Goal: Communication & Community: Participate in discussion

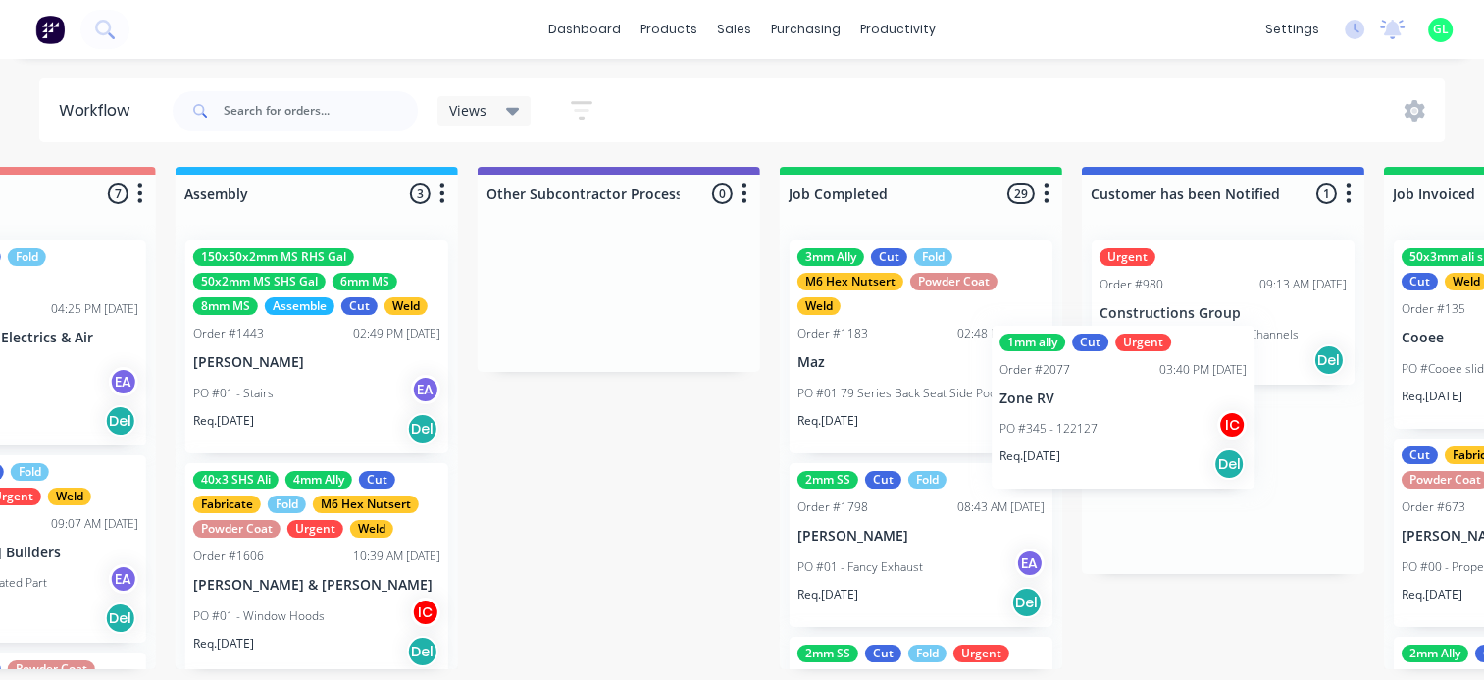
scroll to position [4, 5617]
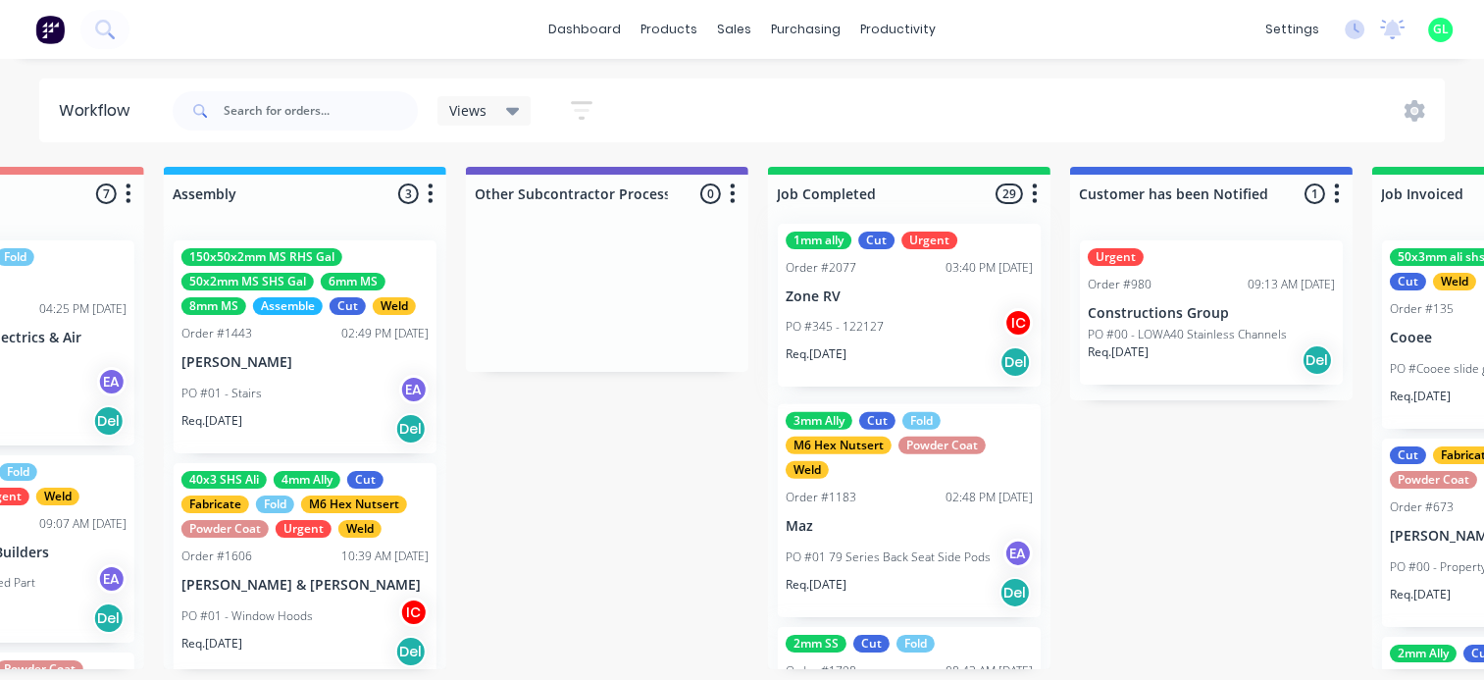
drag, startPoint x: 726, startPoint y: 345, endPoint x: 851, endPoint y: 331, distance: 126.3
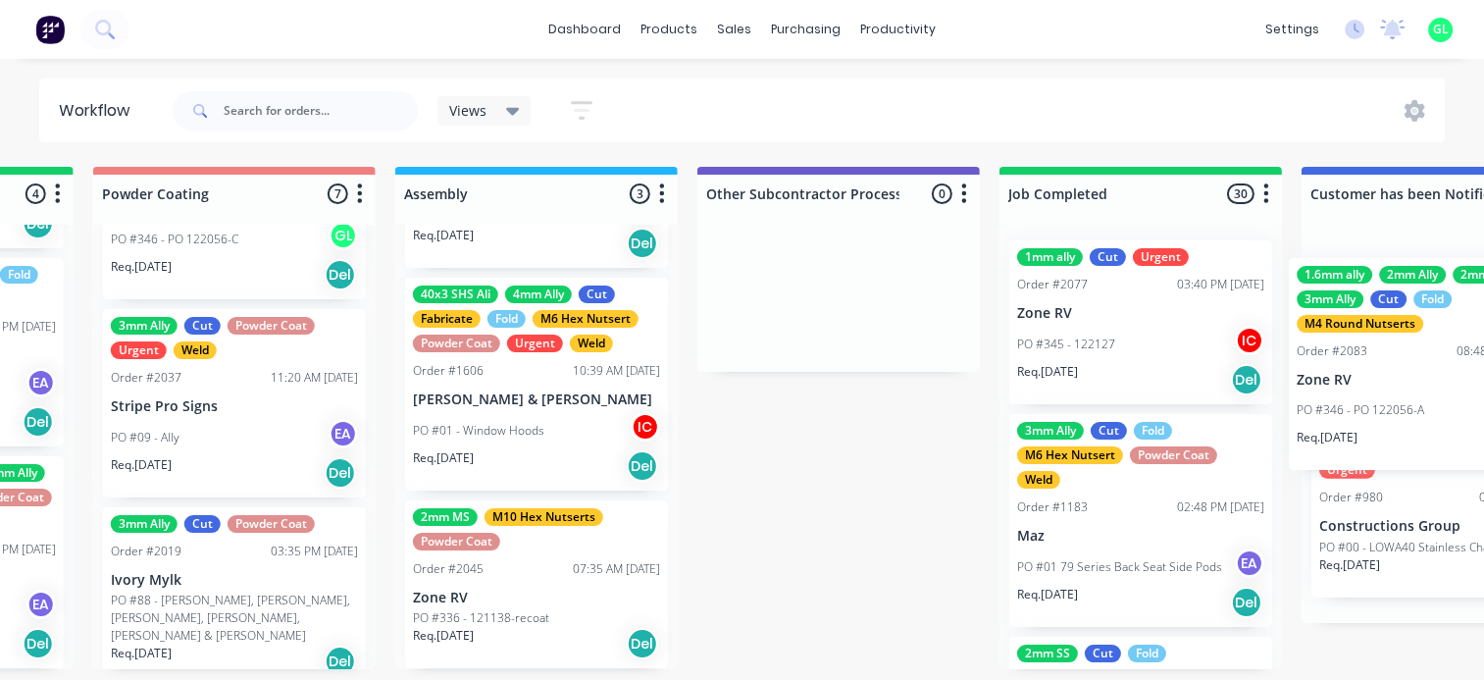
scroll to position [4, 5468]
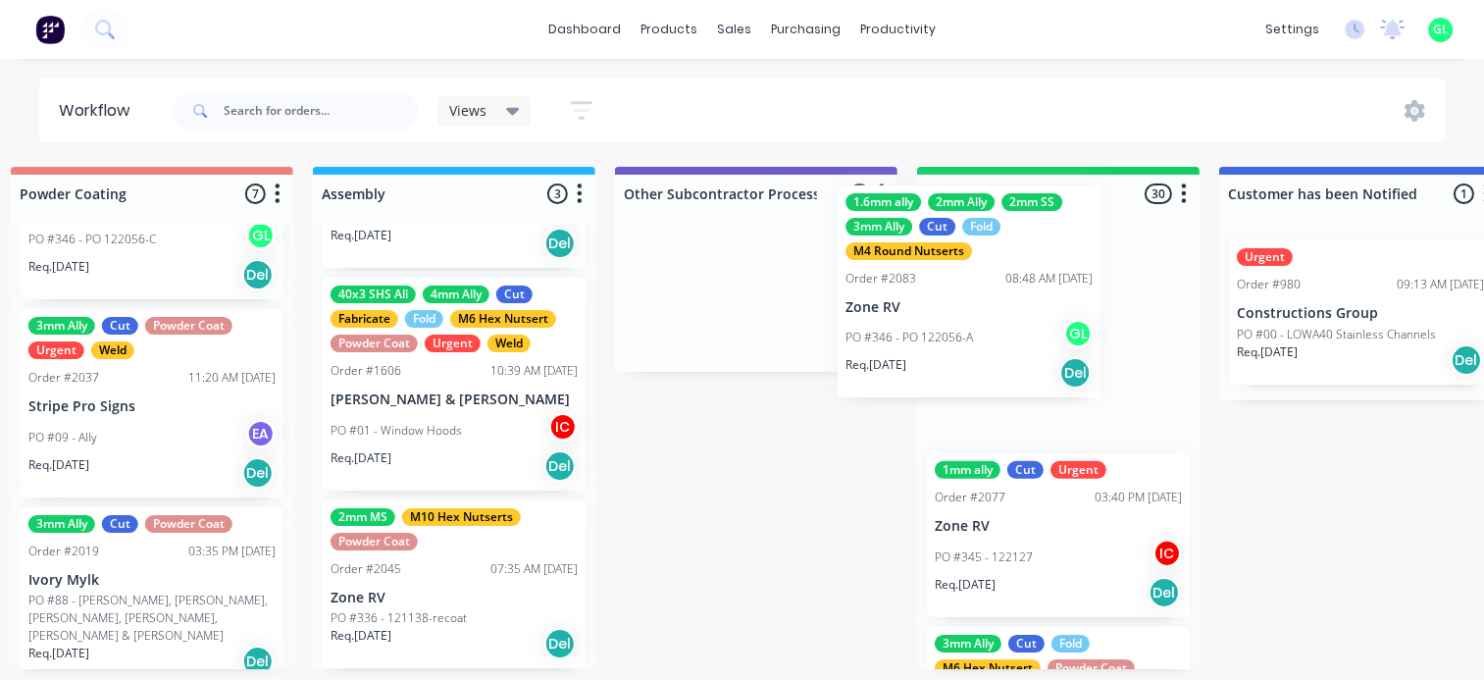
drag, startPoint x: 444, startPoint y: 396, endPoint x: 958, endPoint y: 348, distance: 516.0
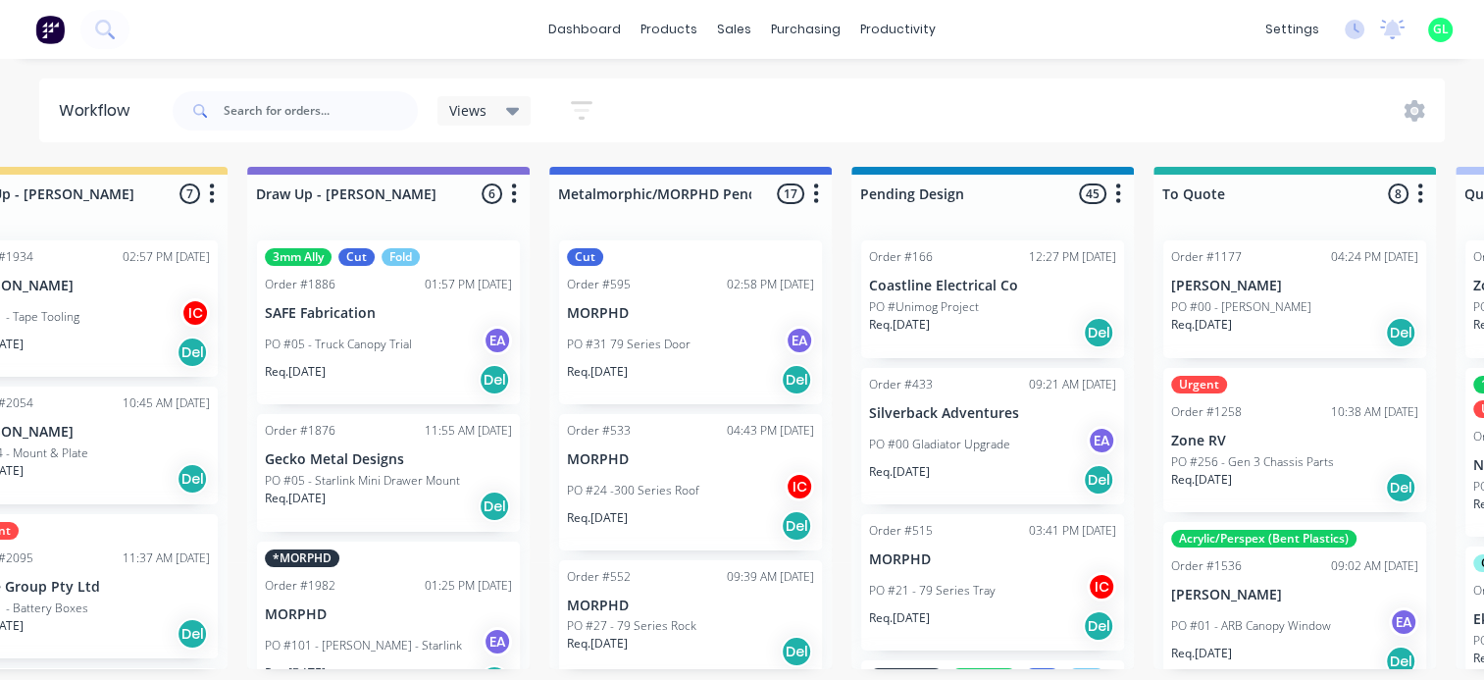
scroll to position [4, 0]
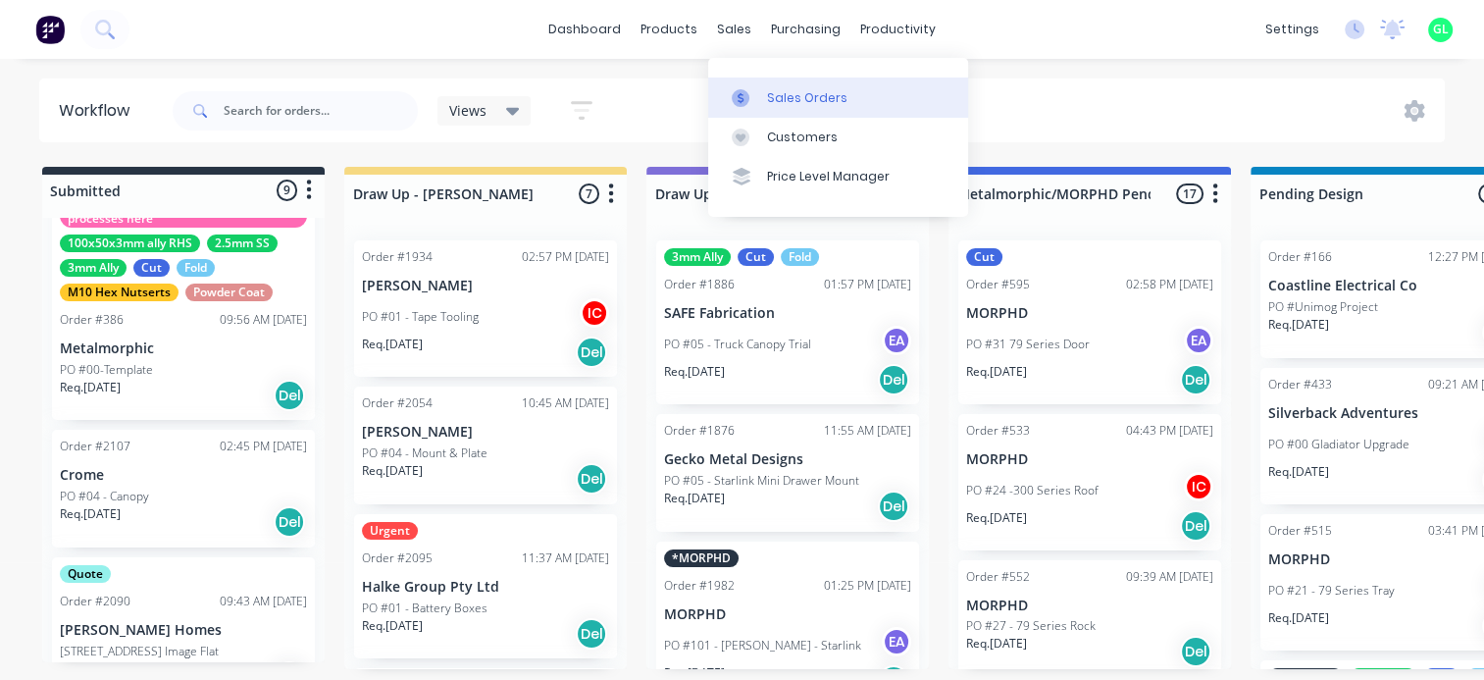
click at [788, 82] on link "Sales Orders" at bounding box center [838, 96] width 260 height 39
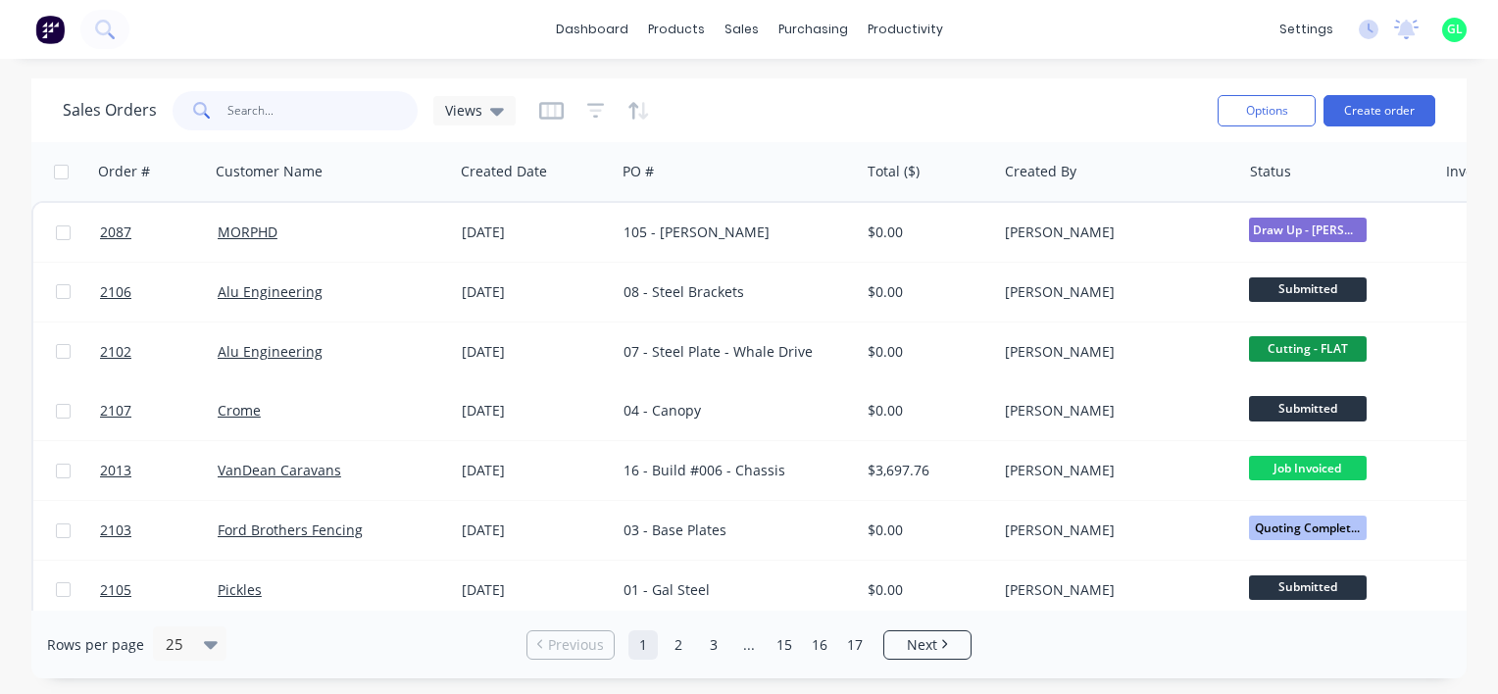
click at [329, 115] on input "text" at bounding box center [322, 110] width 191 height 39
type input "SMOKE"
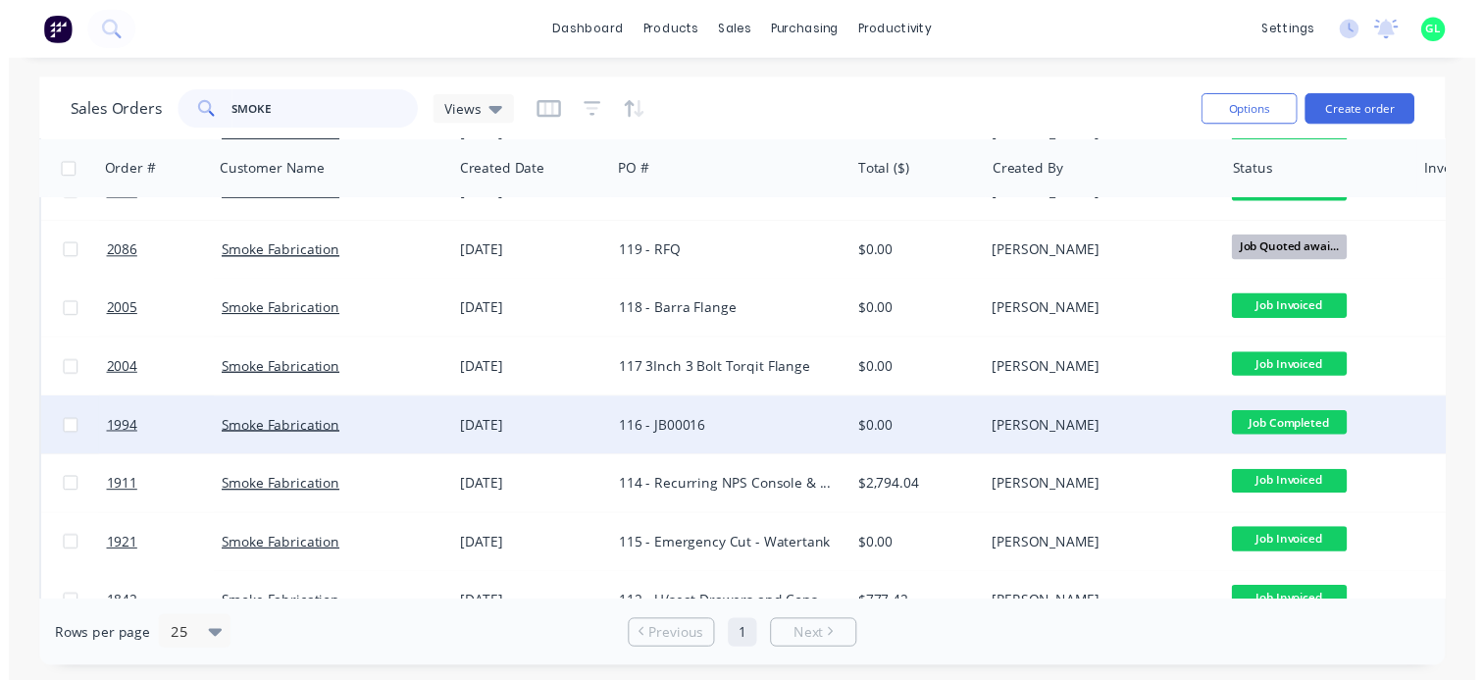
scroll to position [98, 0]
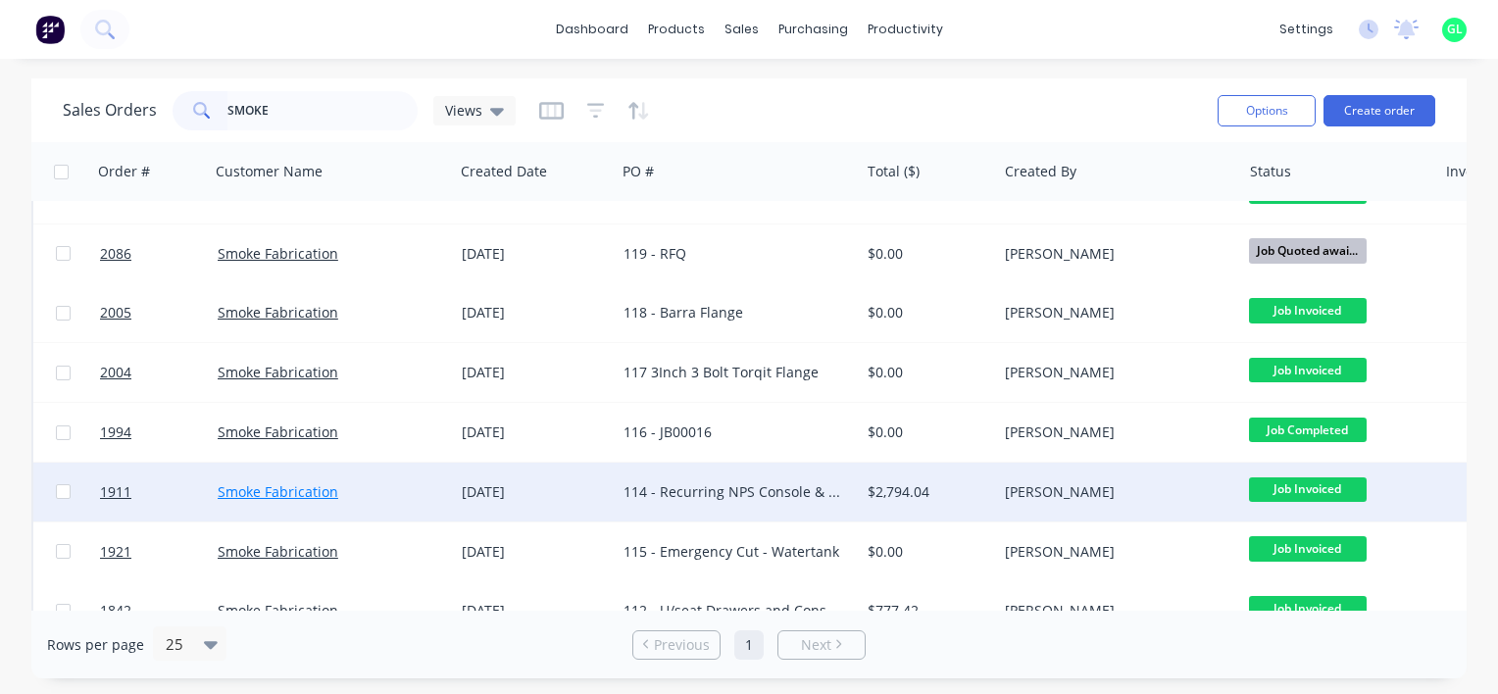
click at [290, 492] on link "Smoke Fabrication" at bounding box center [278, 491] width 121 height 19
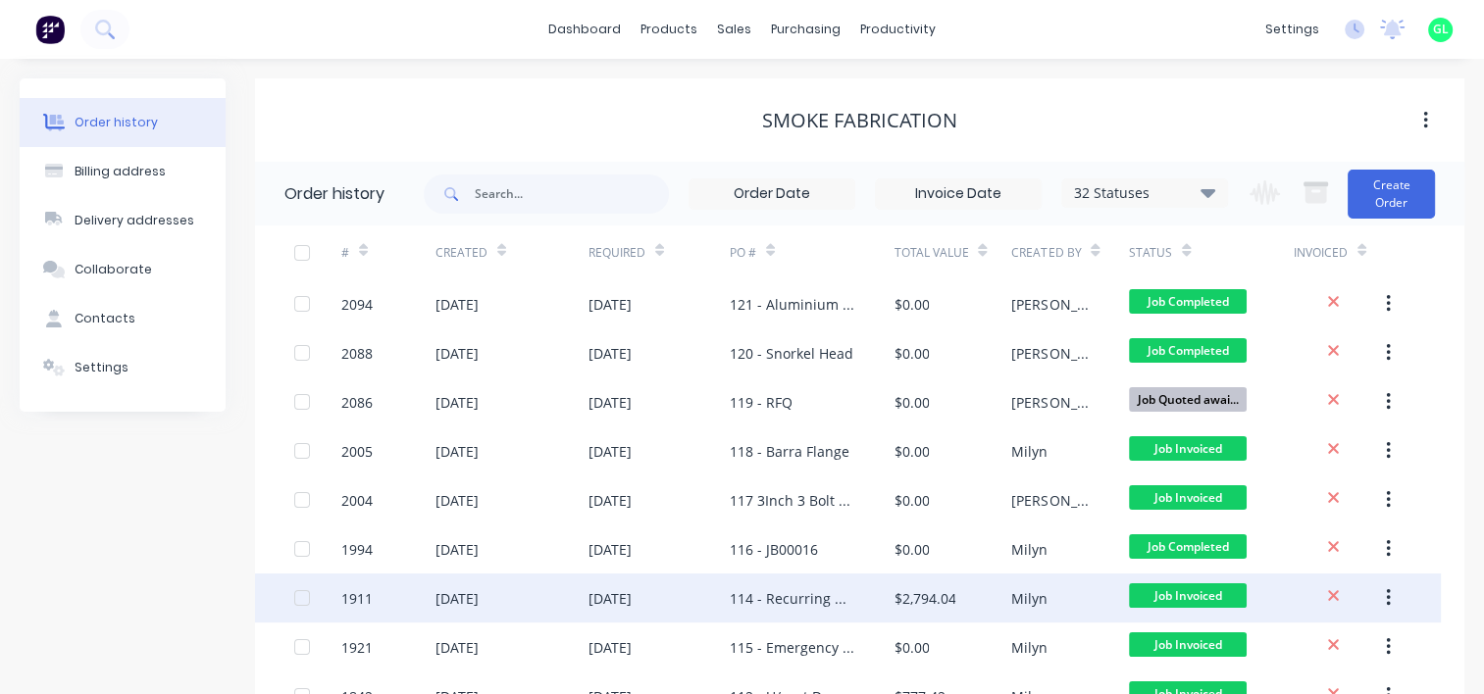
click at [479, 597] on div "01 Jul 2025" at bounding box center [456, 598] width 43 height 21
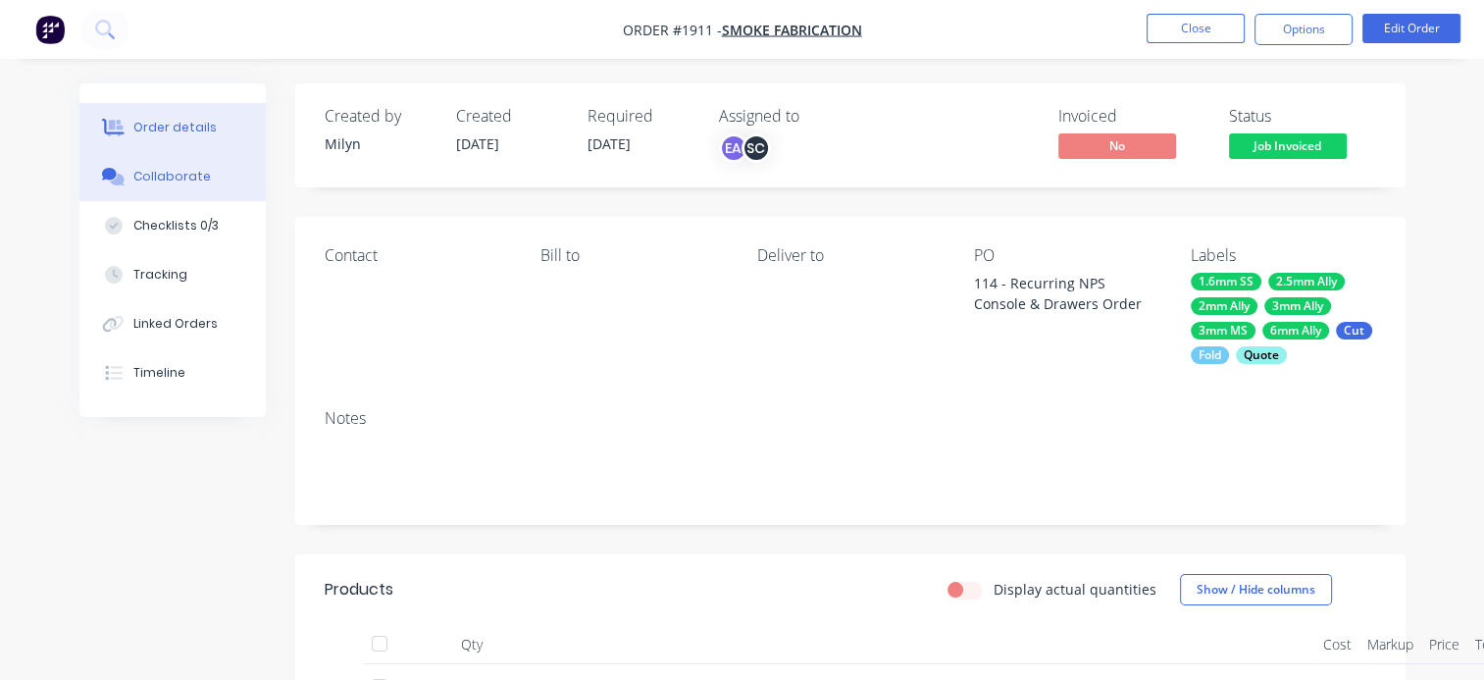
click at [204, 183] on button "Collaborate" at bounding box center [172, 176] width 186 height 49
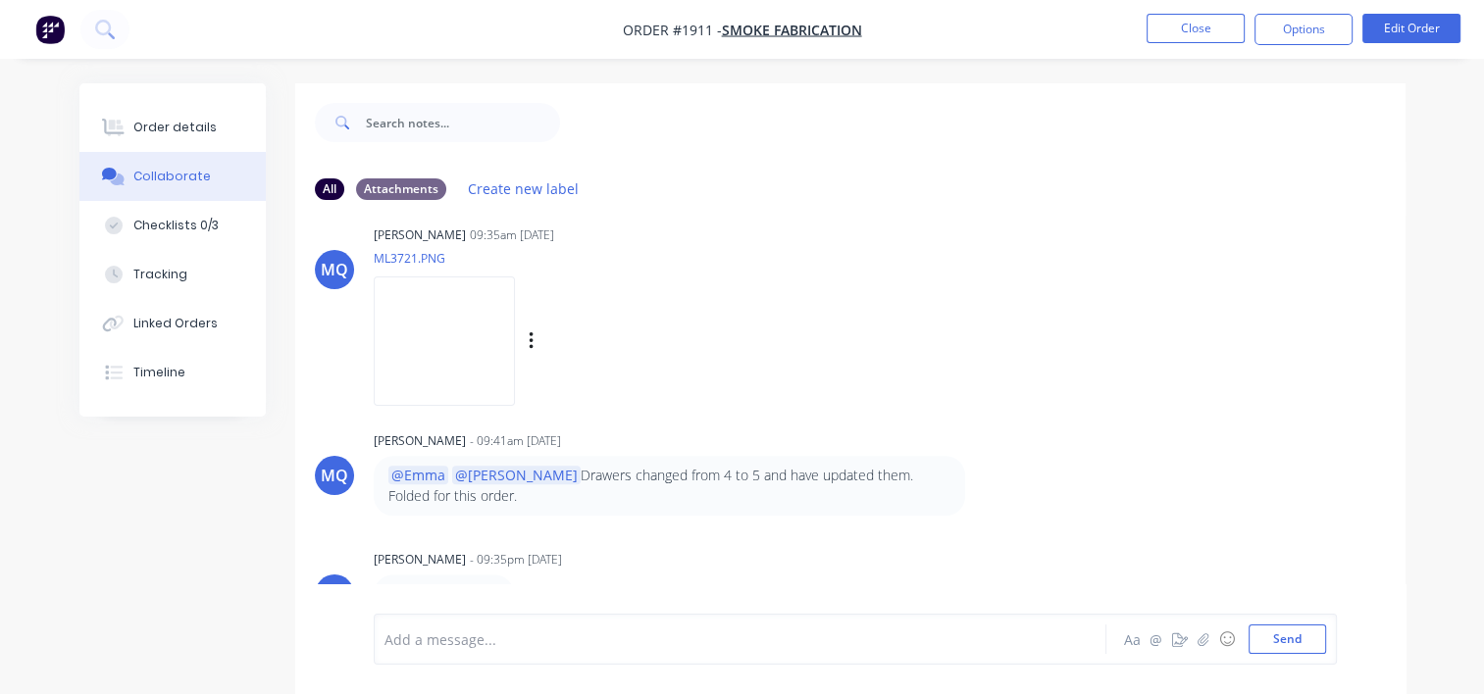
click at [733, 396] on div "Labels Download" at bounding box center [554, 341] width 360 height 147
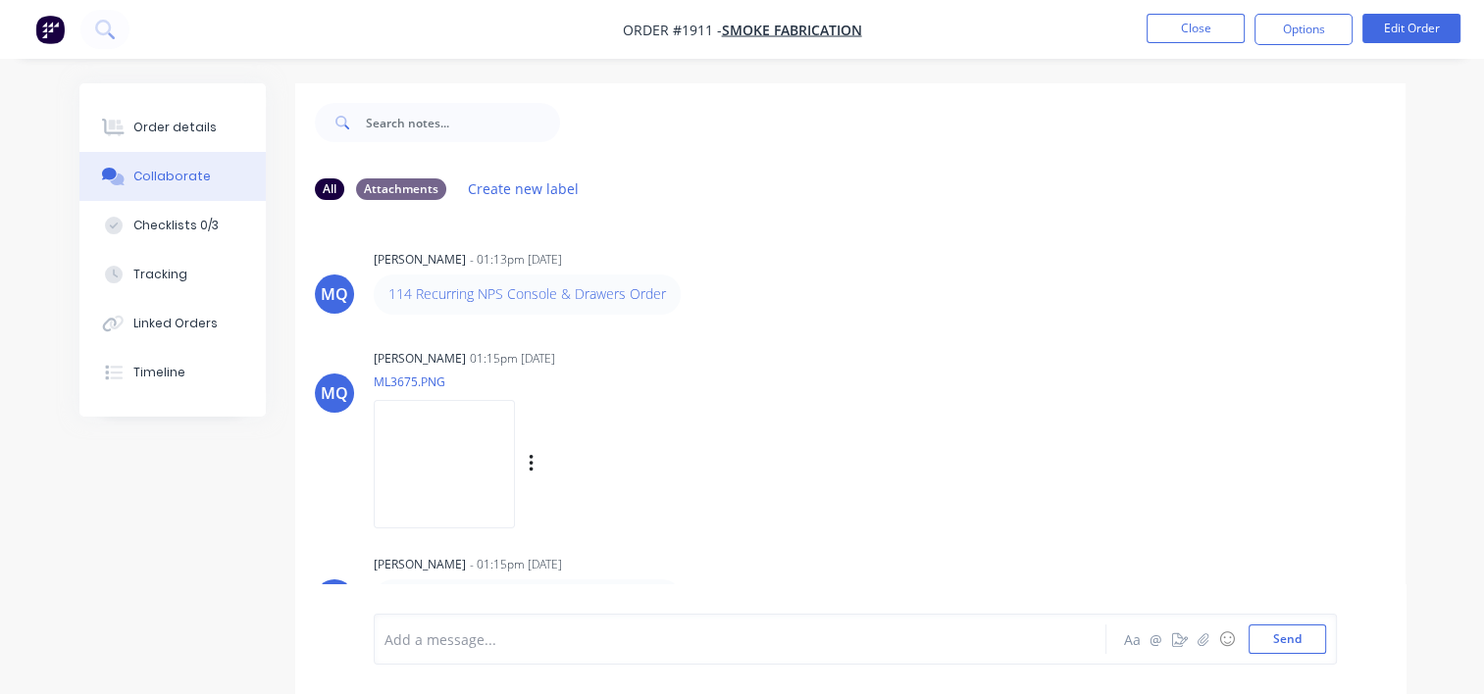
click at [514, 450] on img at bounding box center [444, 464] width 141 height 128
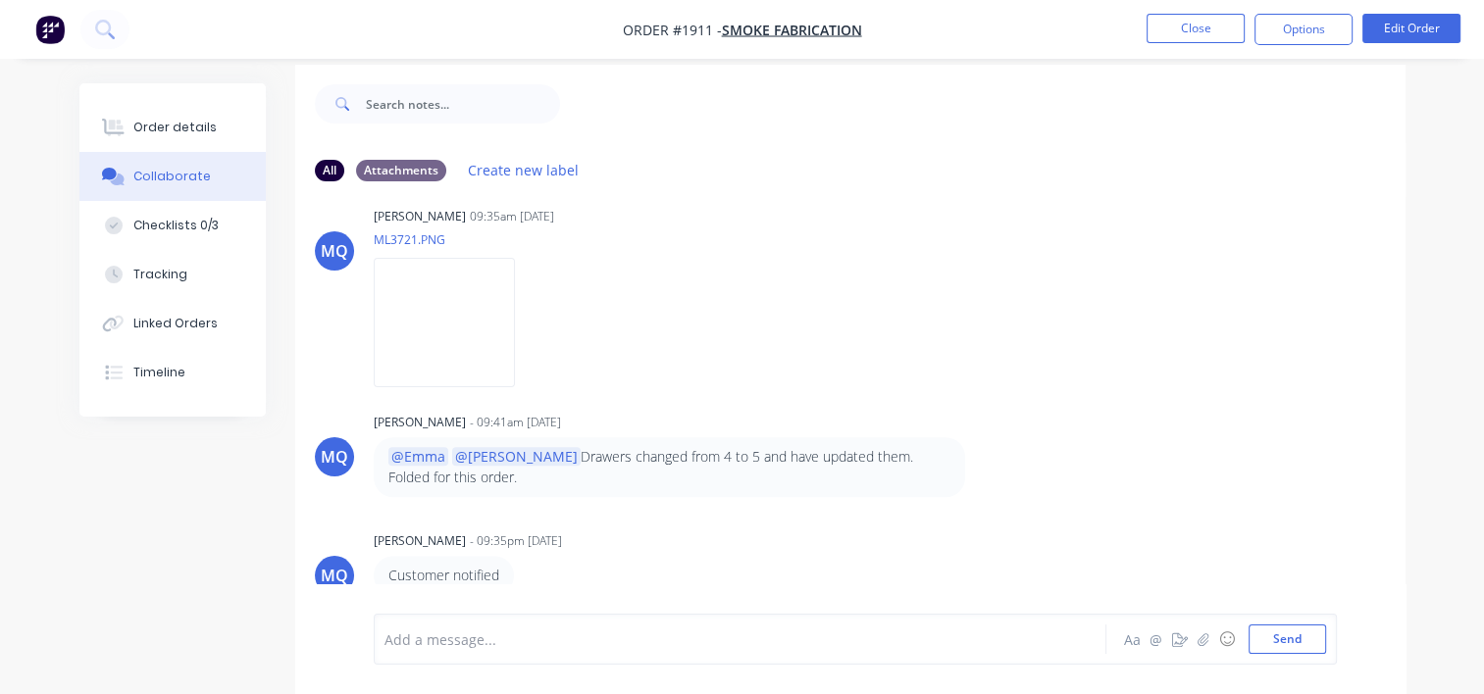
scroll to position [28, 0]
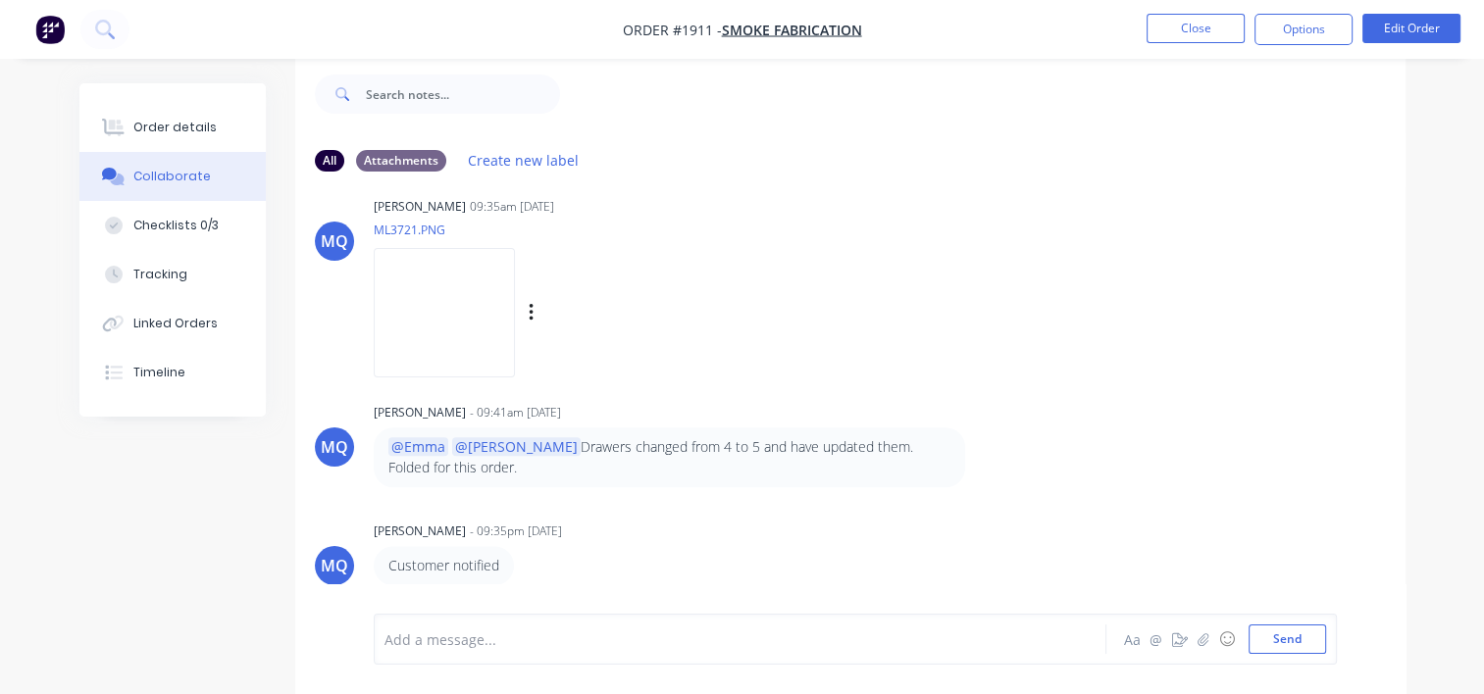
click at [506, 311] on img at bounding box center [444, 312] width 141 height 128
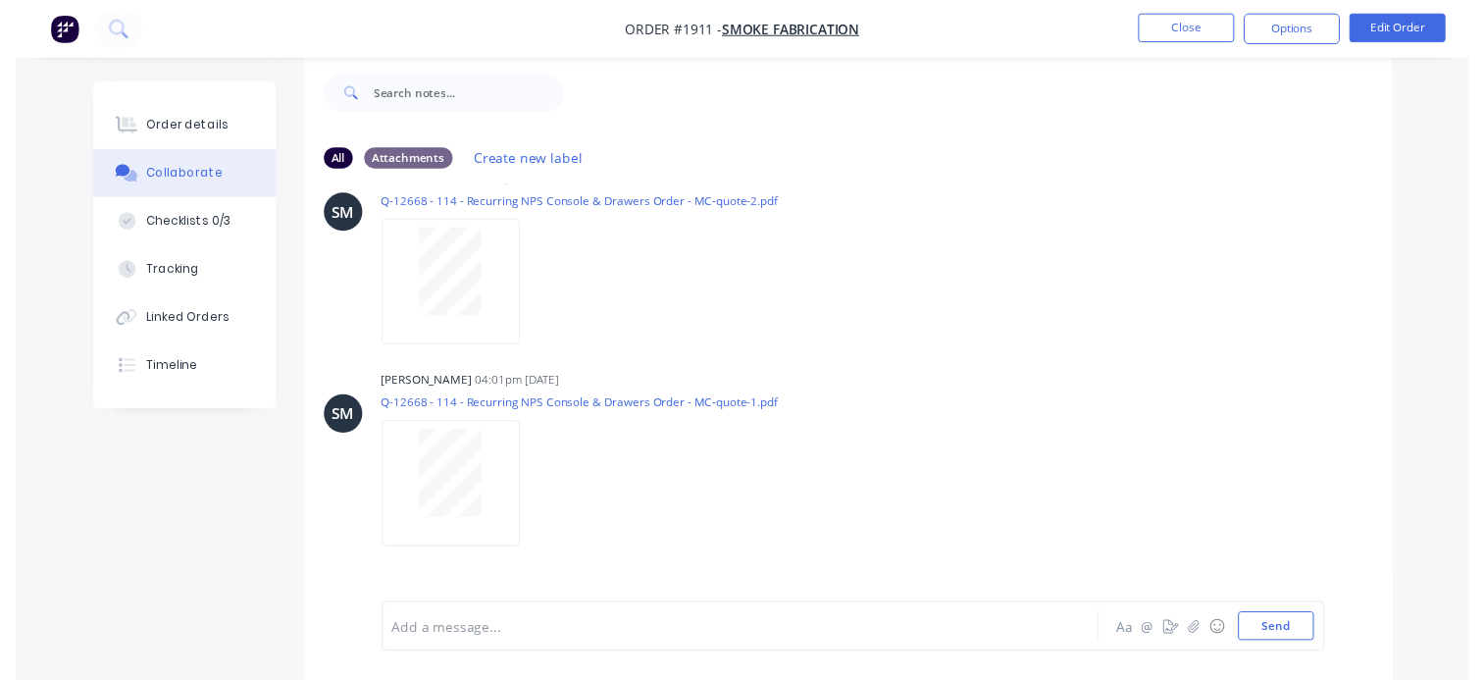
scroll to position [0, 0]
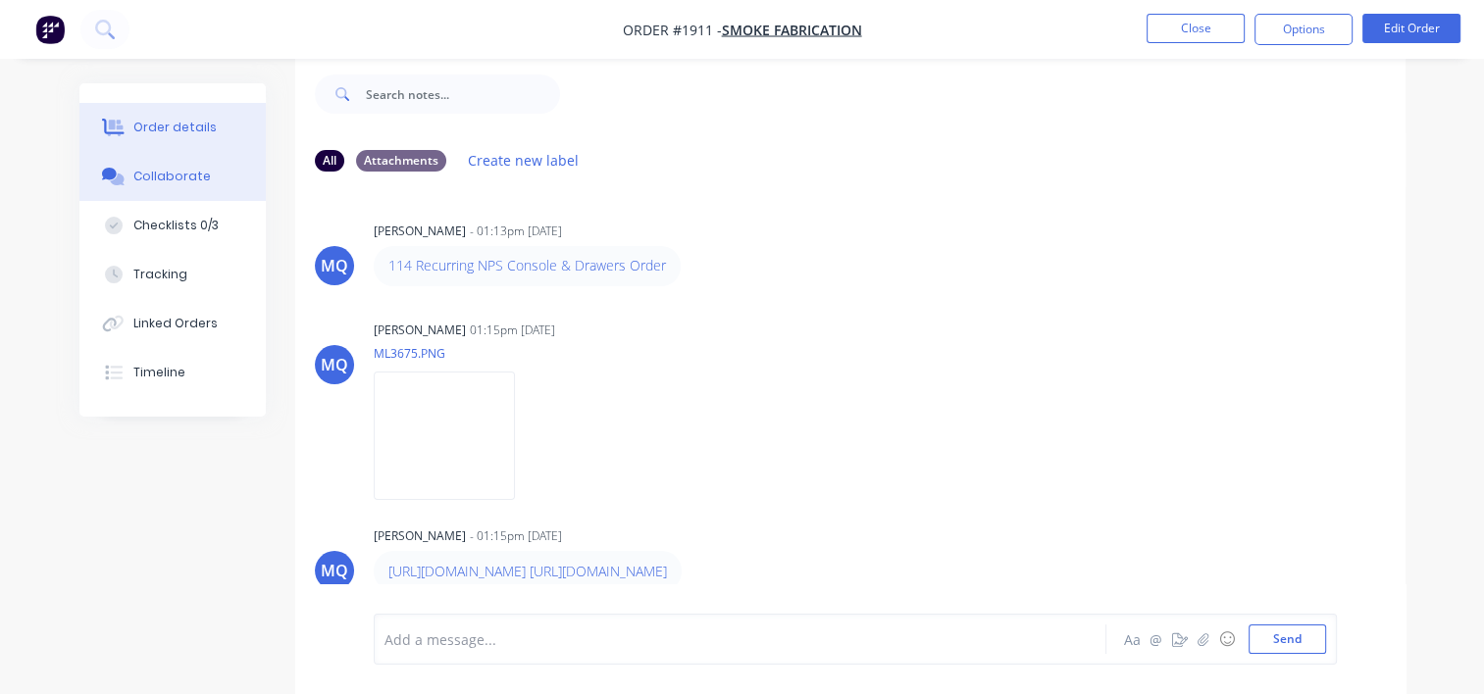
click at [183, 122] on div "Order details" at bounding box center [174, 128] width 83 height 18
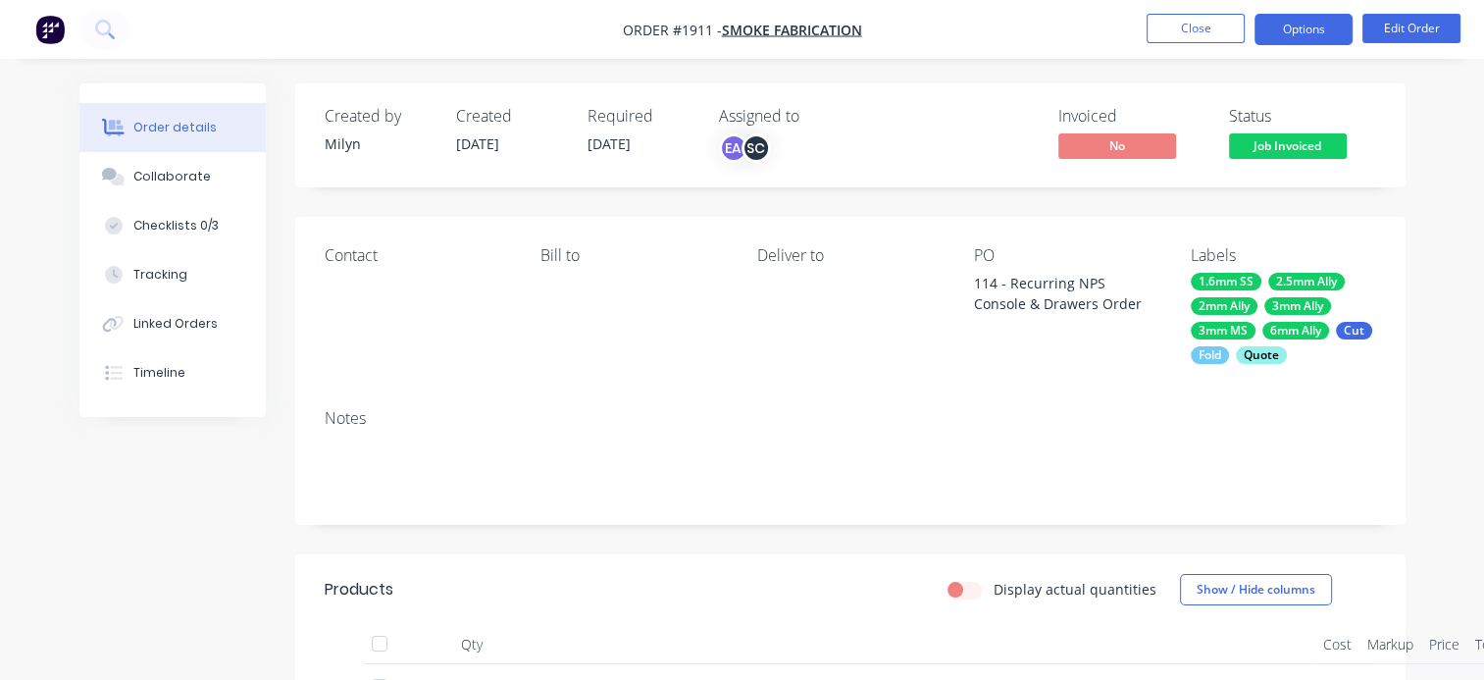
click at [1299, 25] on button "Options" at bounding box center [1303, 29] width 98 height 31
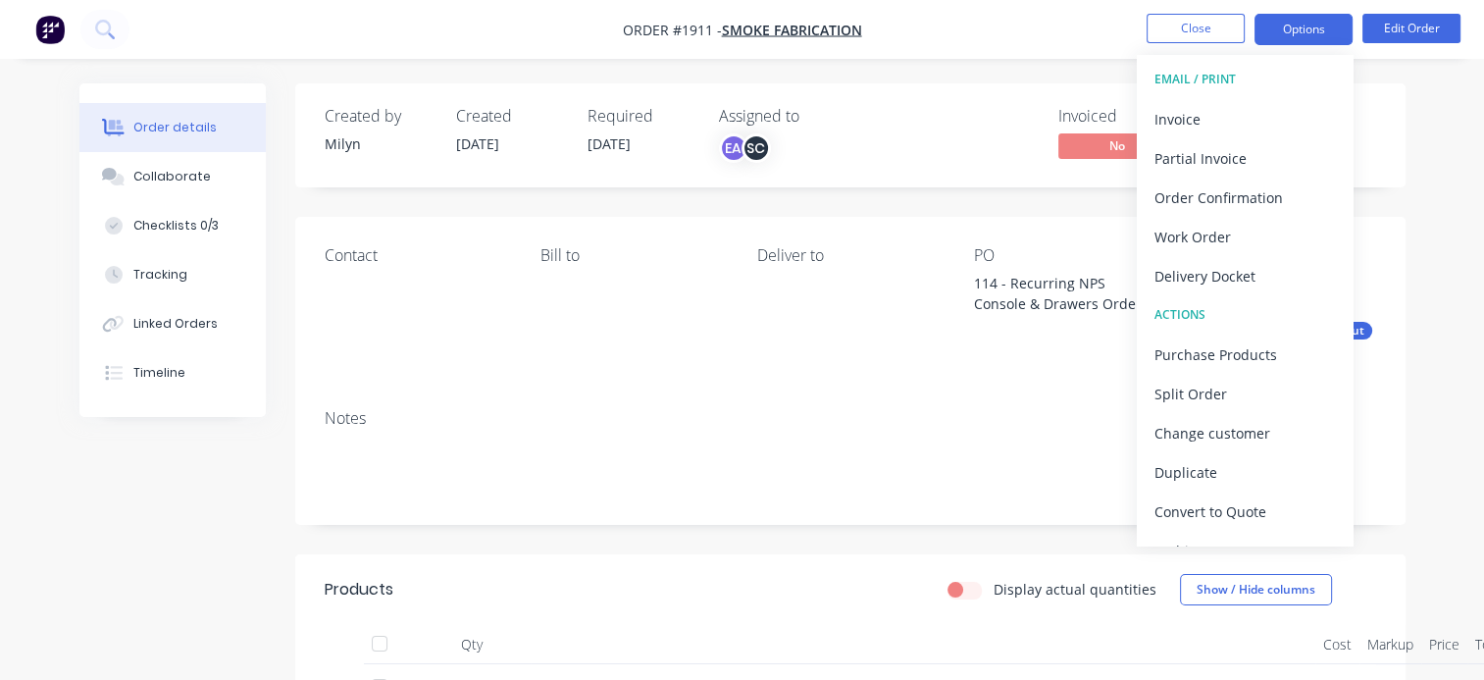
click at [1306, 30] on button "Options" at bounding box center [1303, 29] width 98 height 31
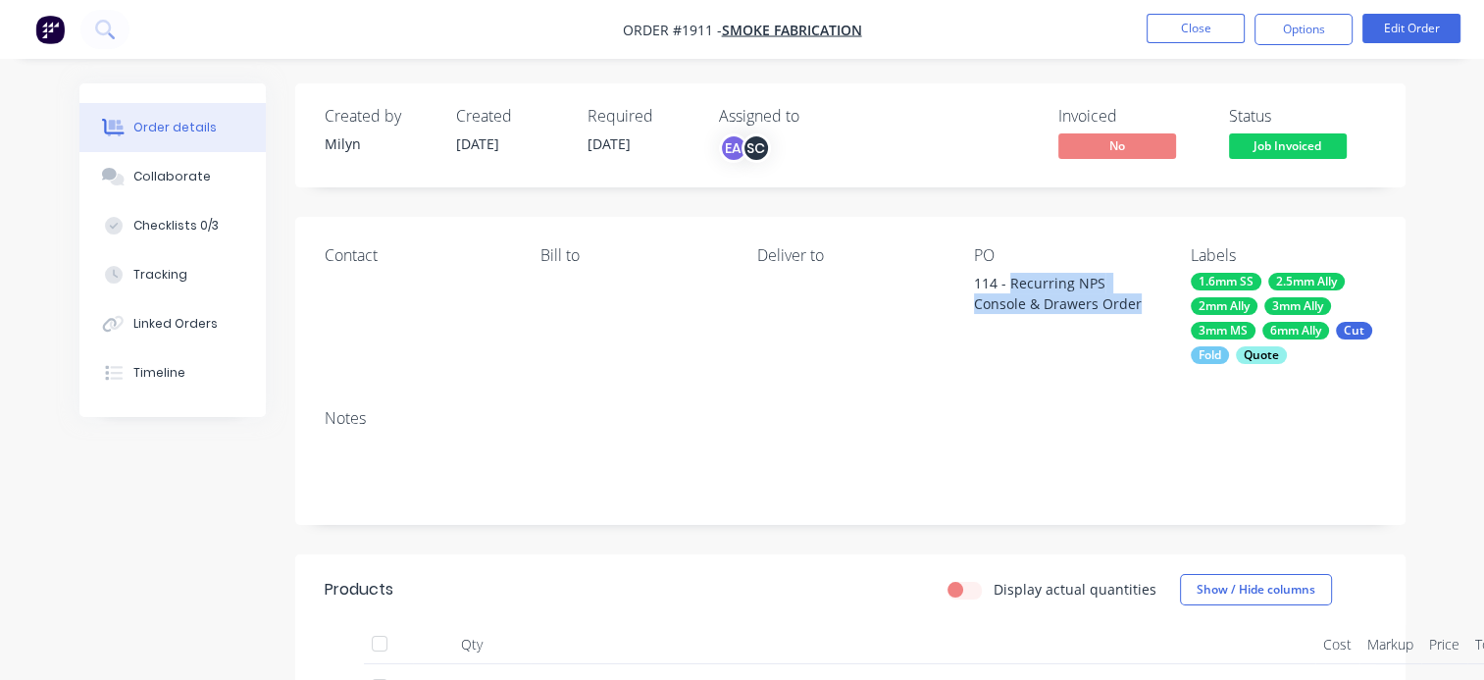
drag, startPoint x: 1083, startPoint y: 310, endPoint x: 1011, endPoint y: 278, distance: 78.2
click at [1011, 278] on div "114 - Recurring NPS Console & Drawers Order" at bounding box center [1066, 293] width 185 height 41
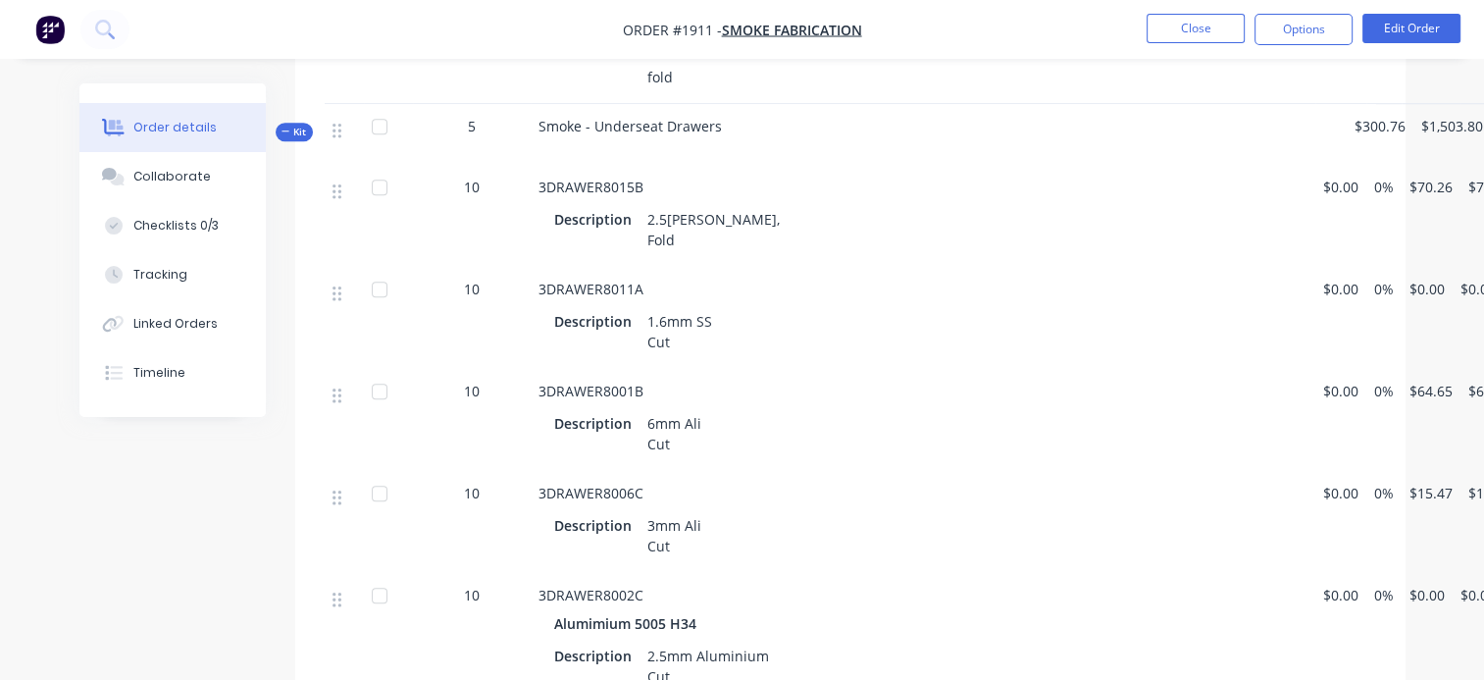
scroll to position [1569, 0]
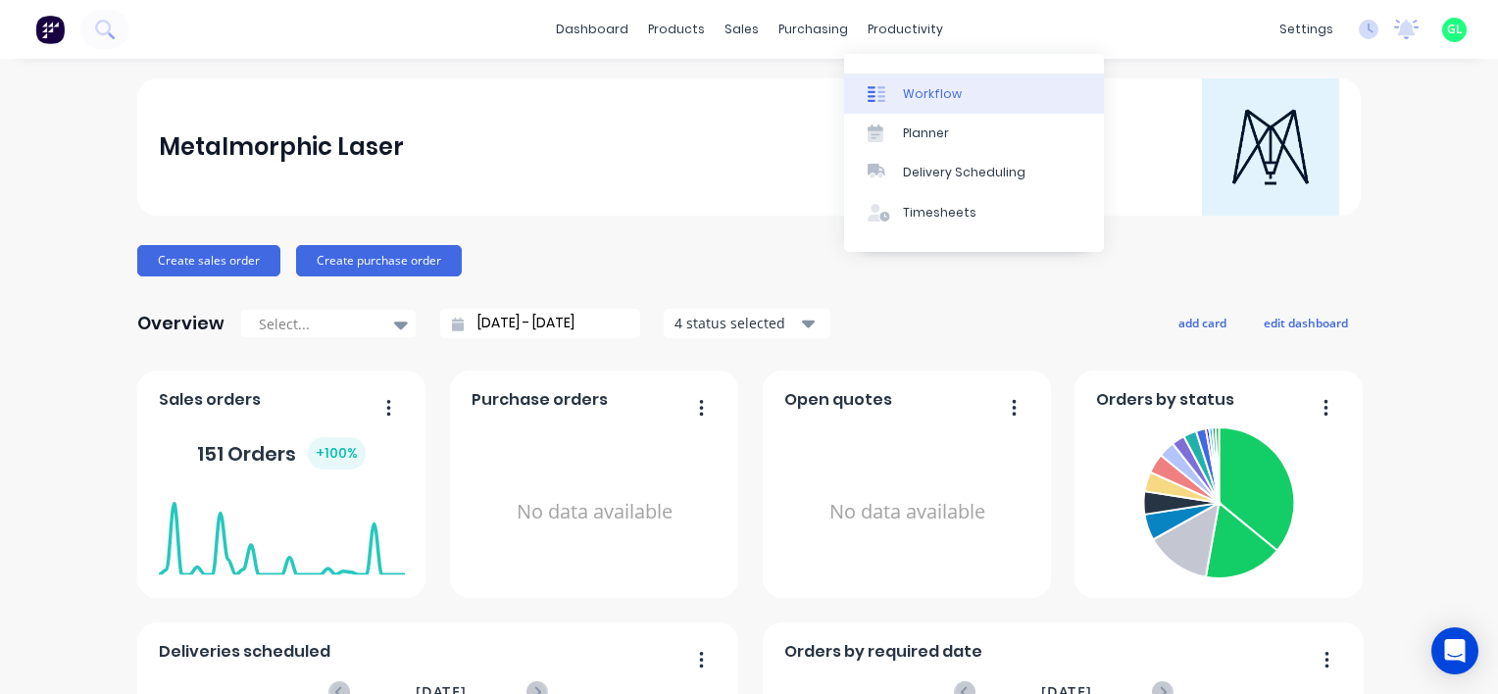
click at [949, 90] on div "Workflow" at bounding box center [932, 94] width 59 height 18
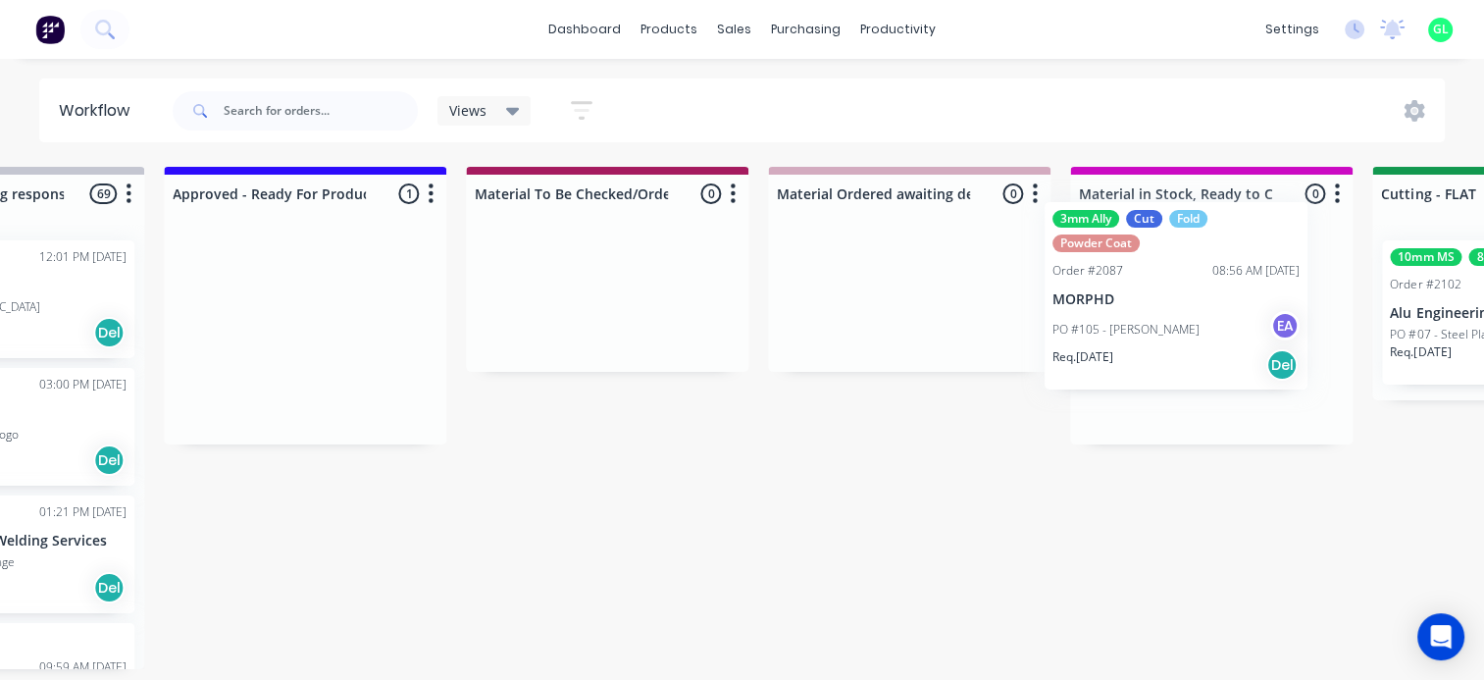
scroll to position [0, 2323]
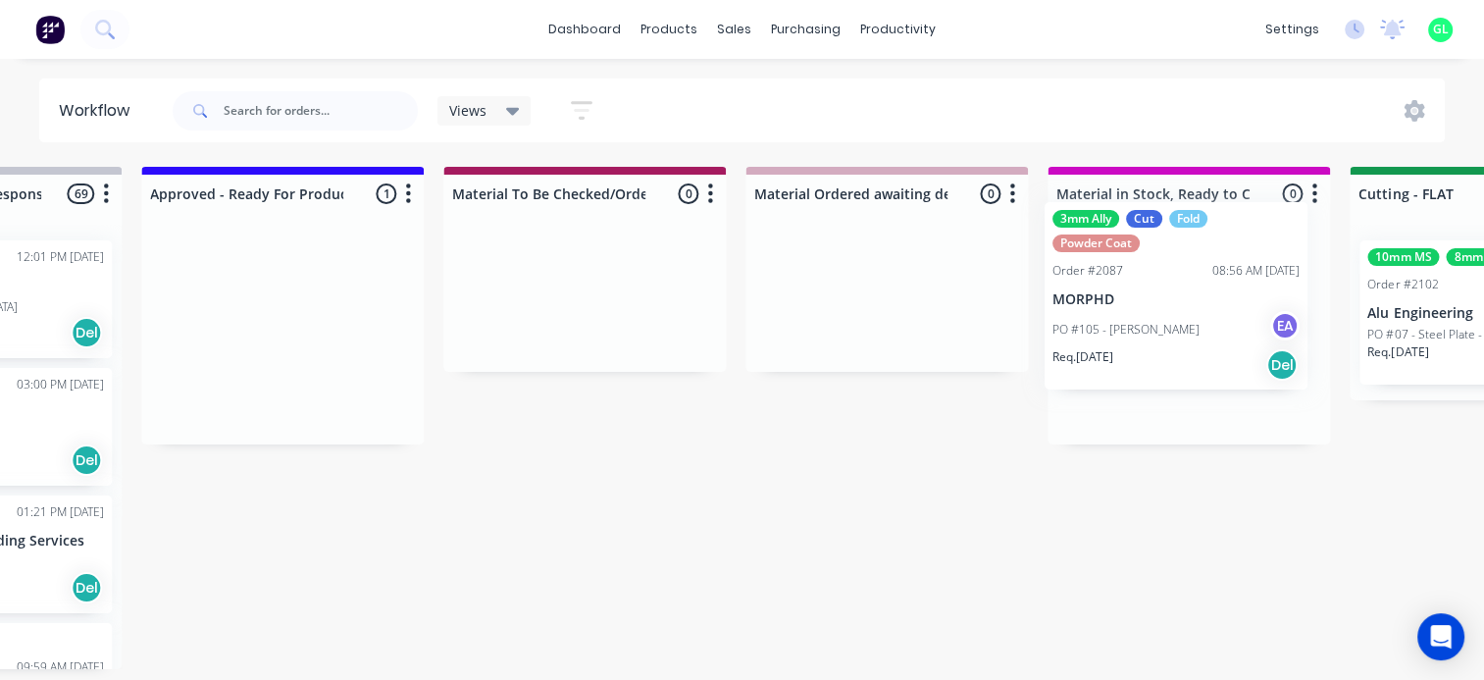
drag, startPoint x: 514, startPoint y: 363, endPoint x: 1181, endPoint y: 311, distance: 668.8
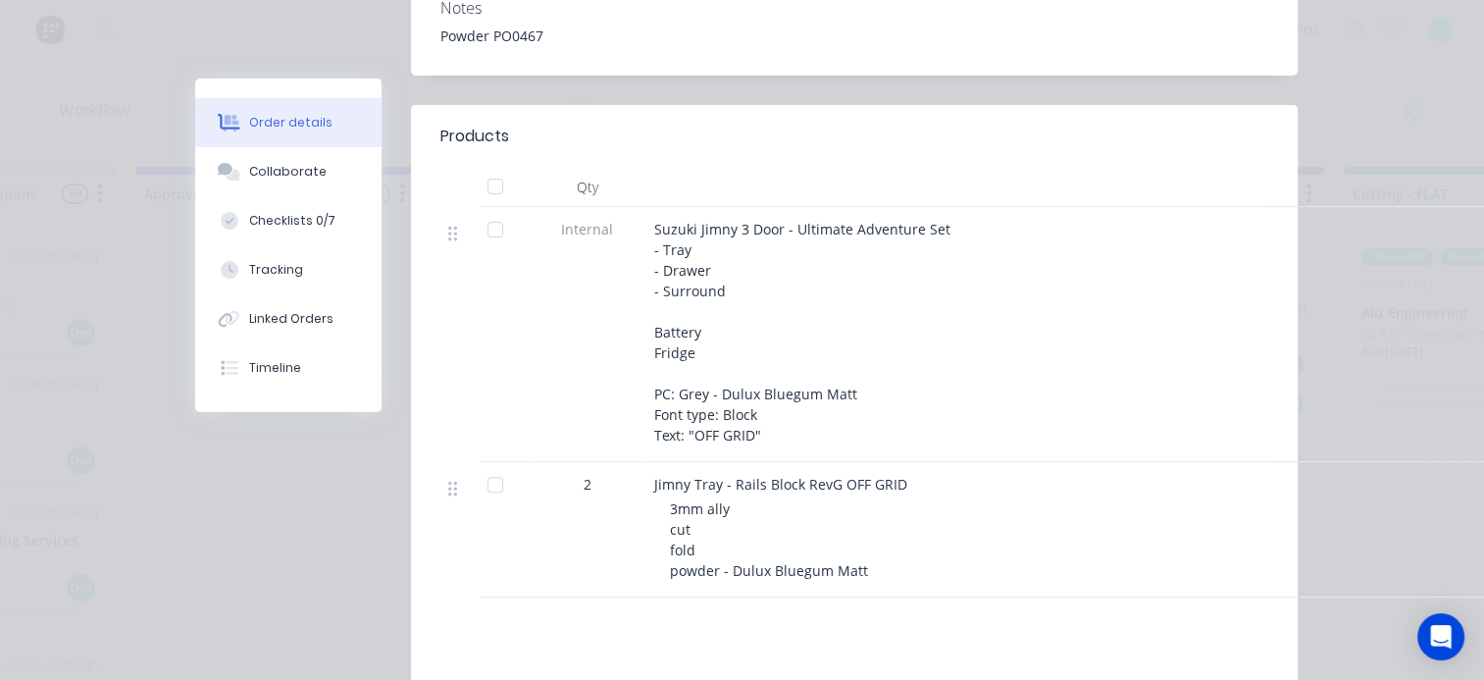
scroll to position [294, 0]
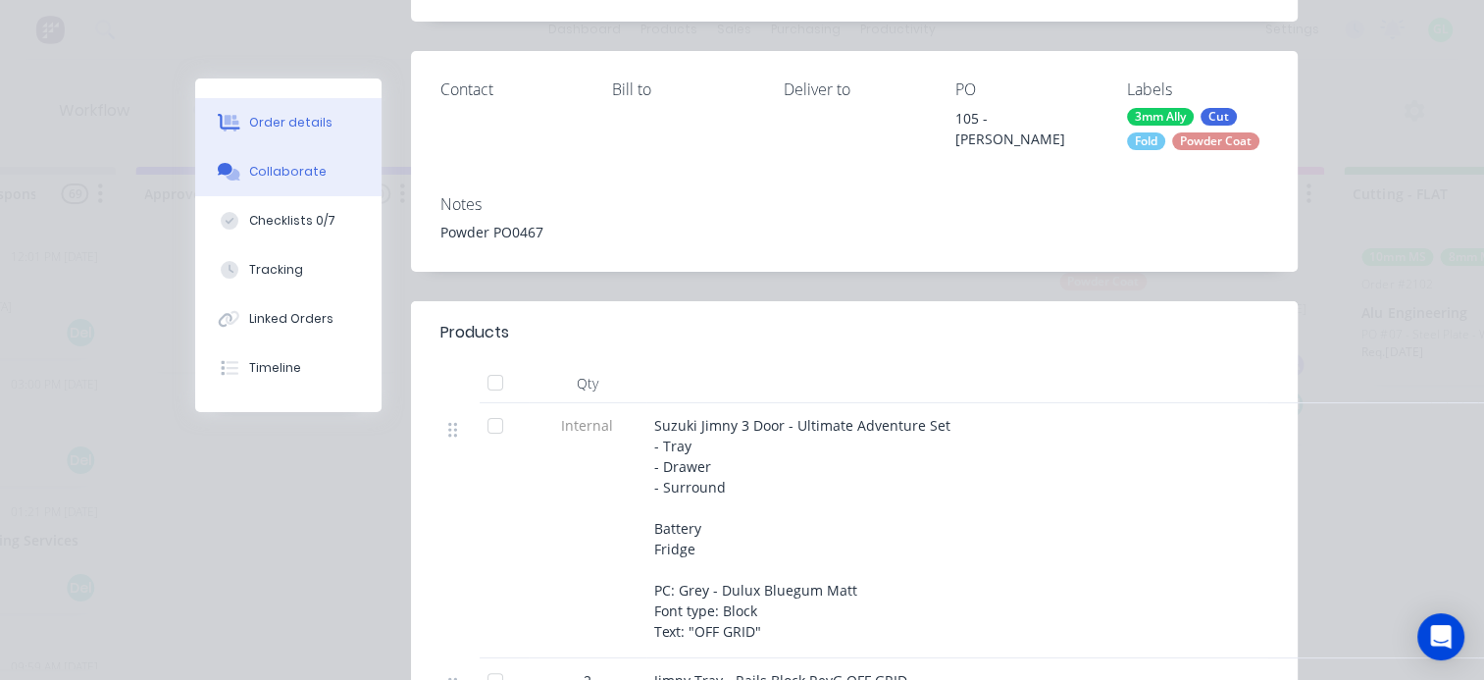
click at [286, 175] on div "Collaborate" at bounding box center [287, 172] width 77 height 18
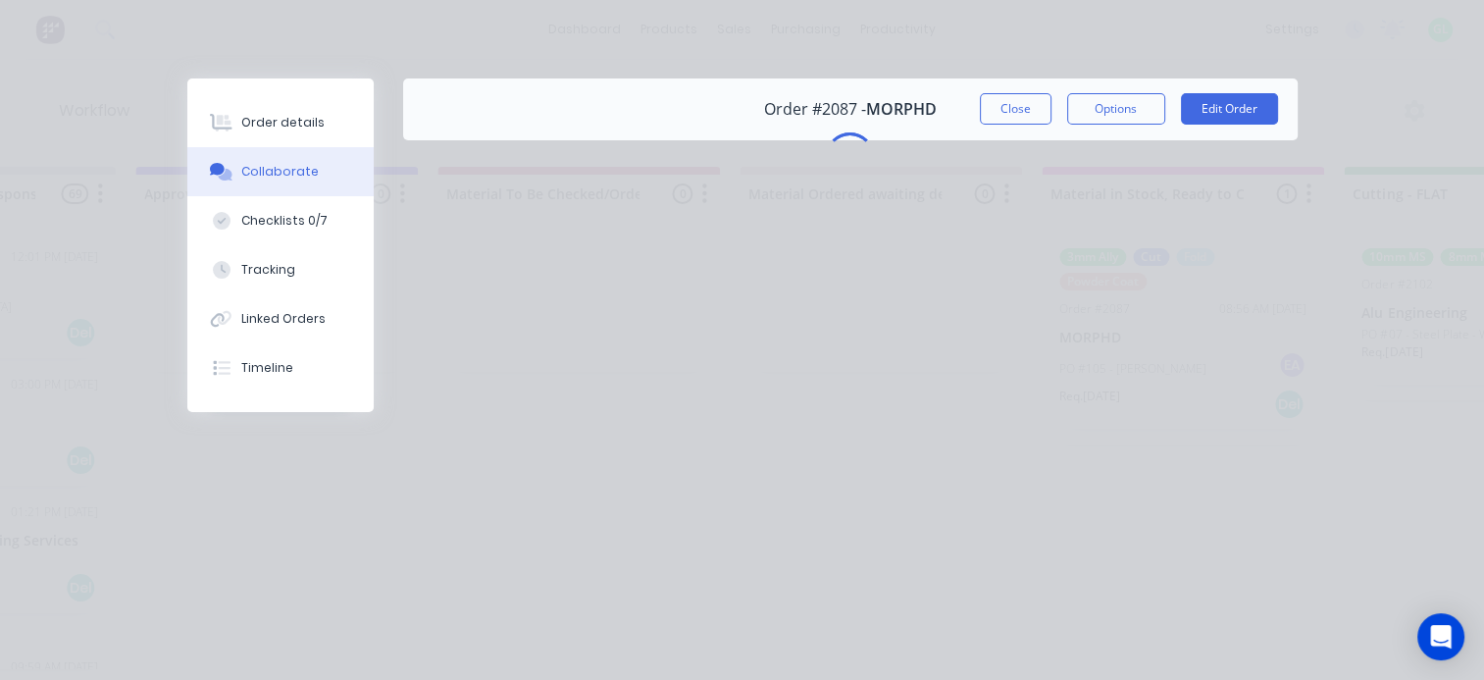
scroll to position [0, 0]
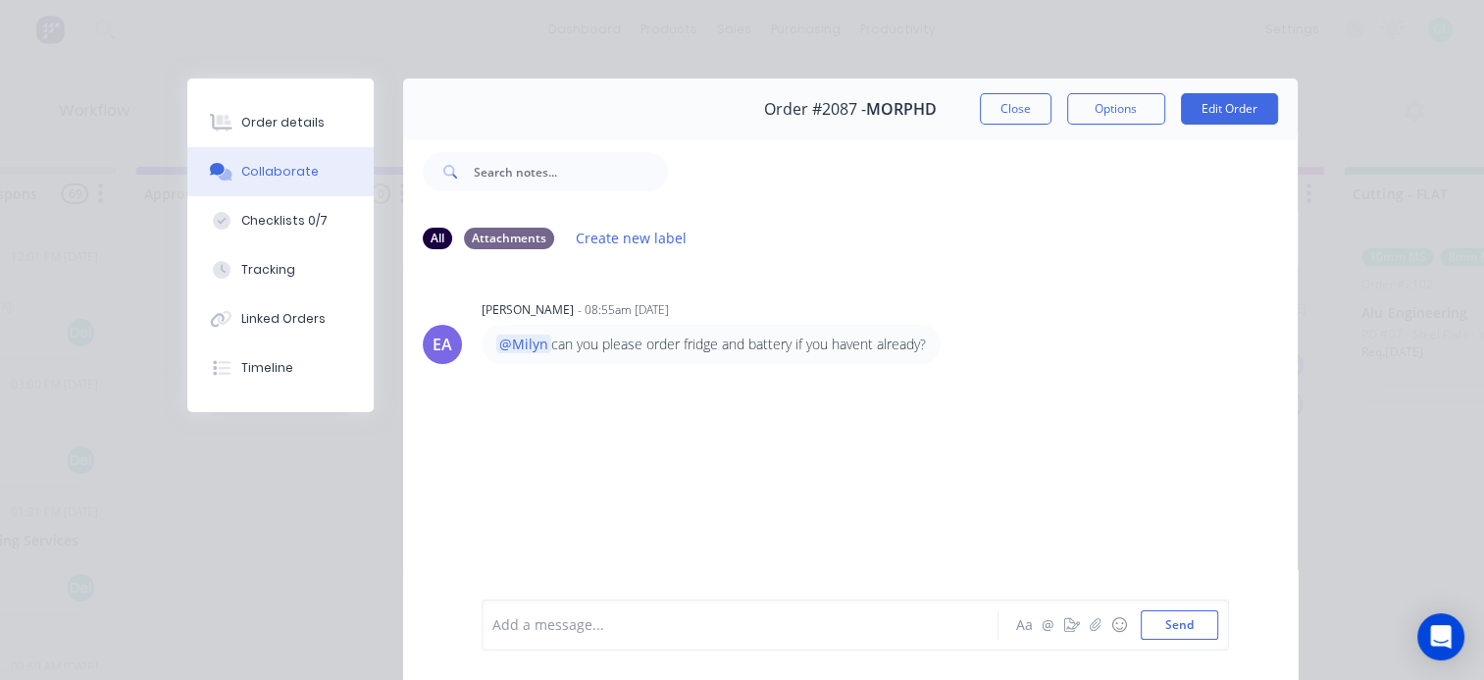
click at [647, 635] on div "Add a message..." at bounding box center [744, 624] width 505 height 29
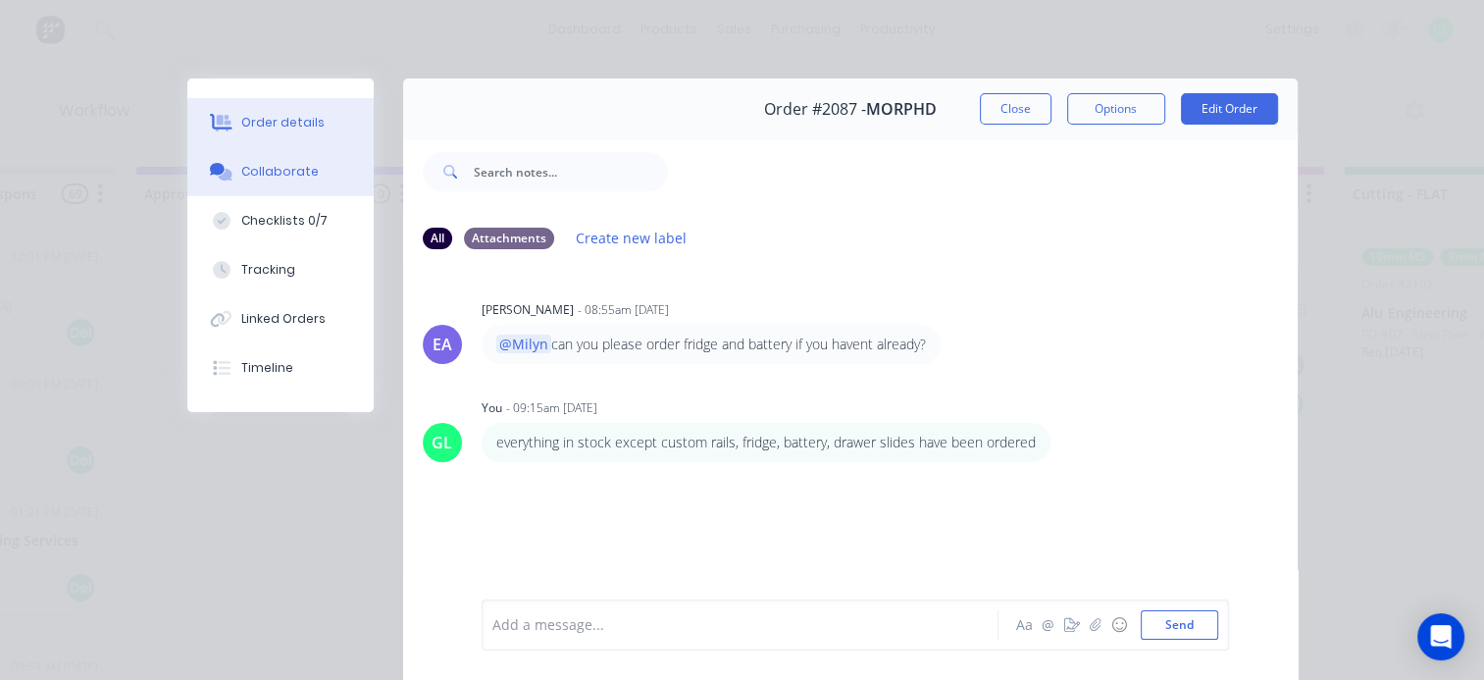
click at [294, 124] on div "Order details" at bounding box center [282, 123] width 83 height 18
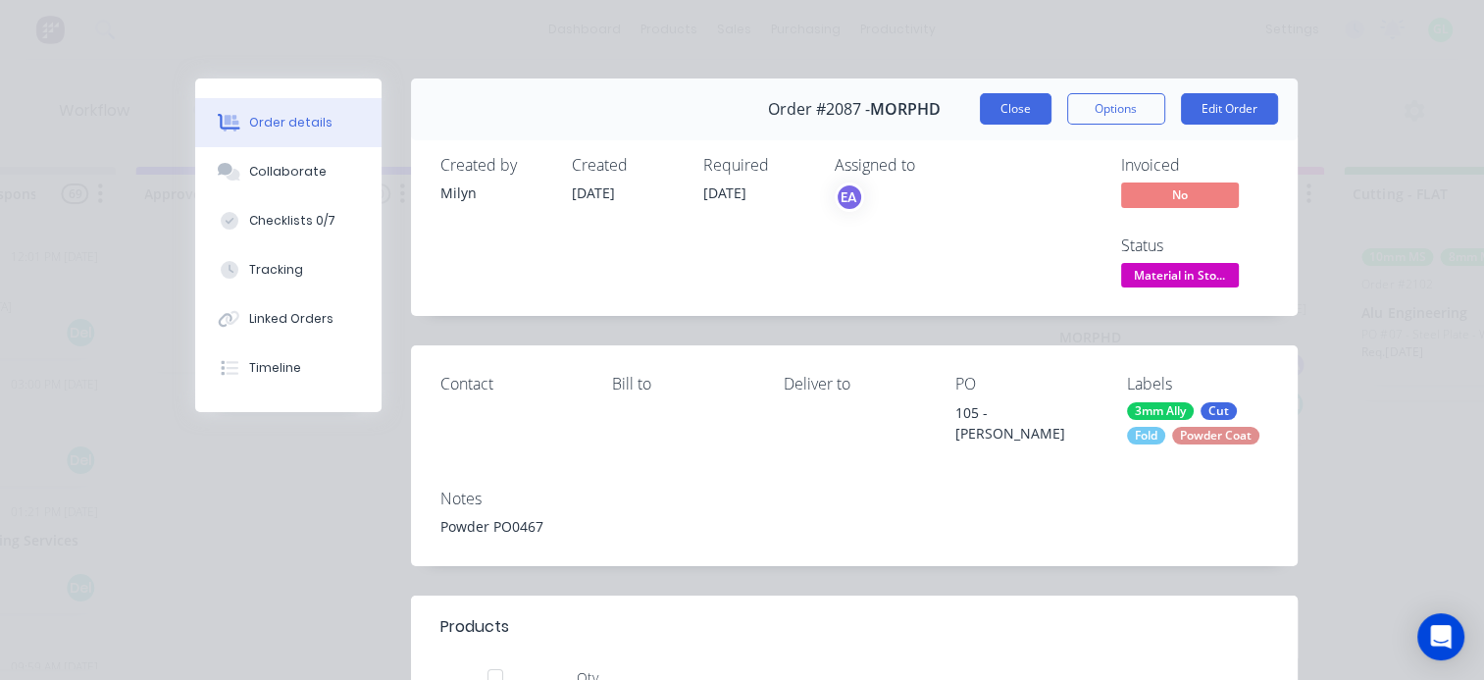
click at [998, 104] on button "Close" at bounding box center [1016, 108] width 72 height 31
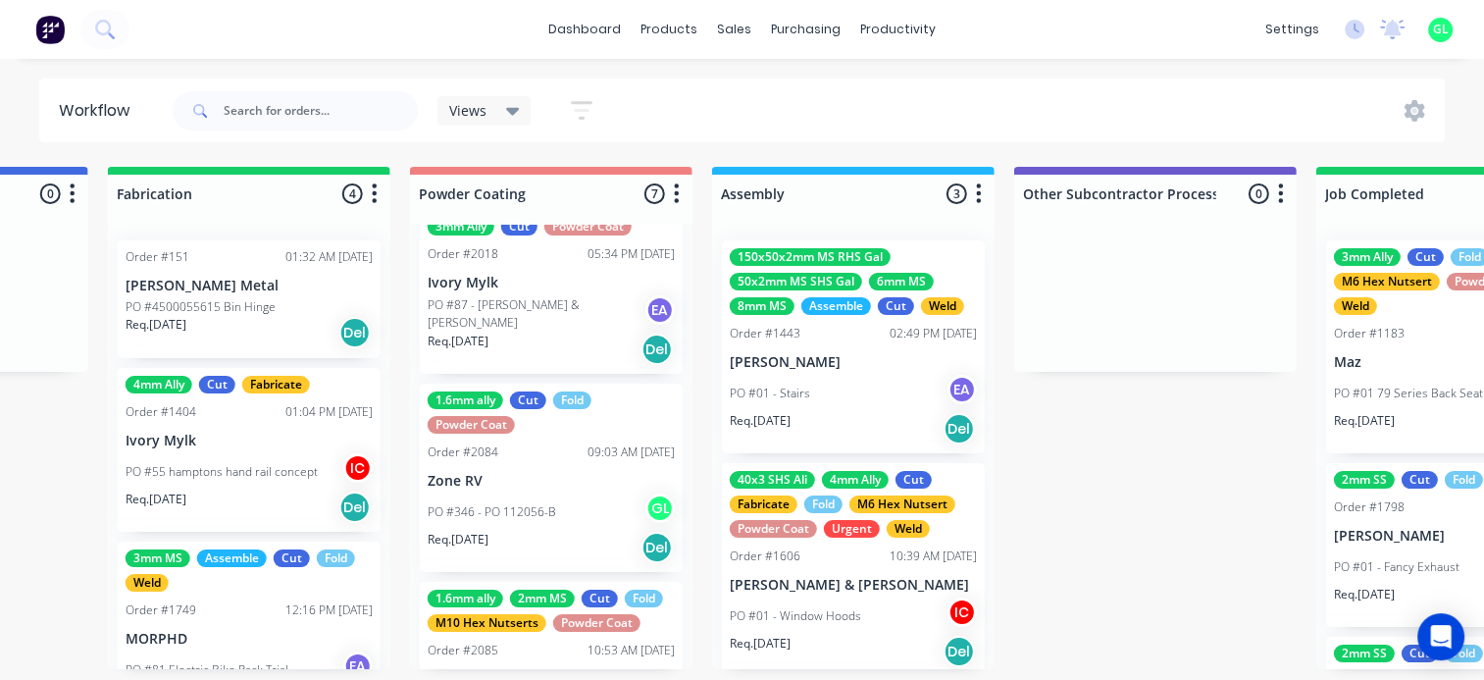
scroll to position [913, 0]
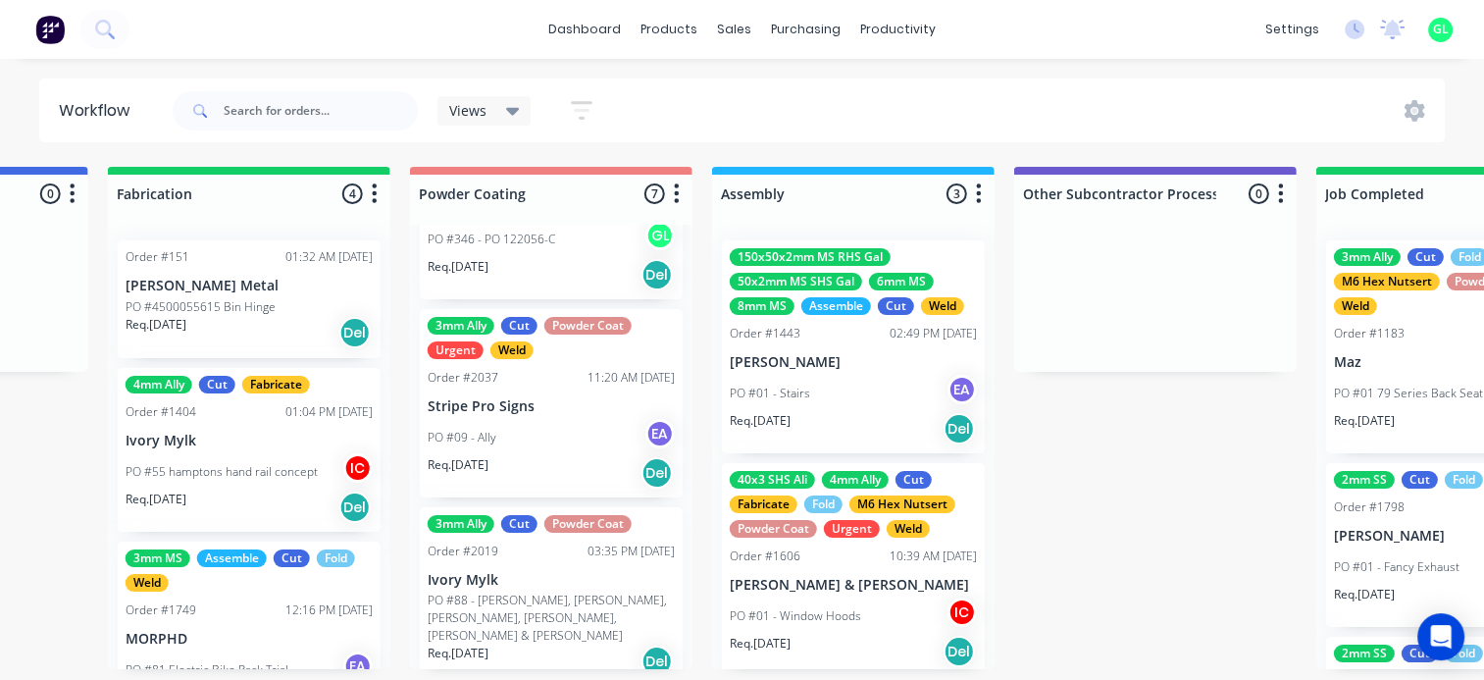
click at [509, 618] on p "PO #88 - [PERSON_NAME], [PERSON_NAME], [PERSON_NAME], [PERSON_NAME], [PERSON_NA…" at bounding box center [551, 617] width 247 height 53
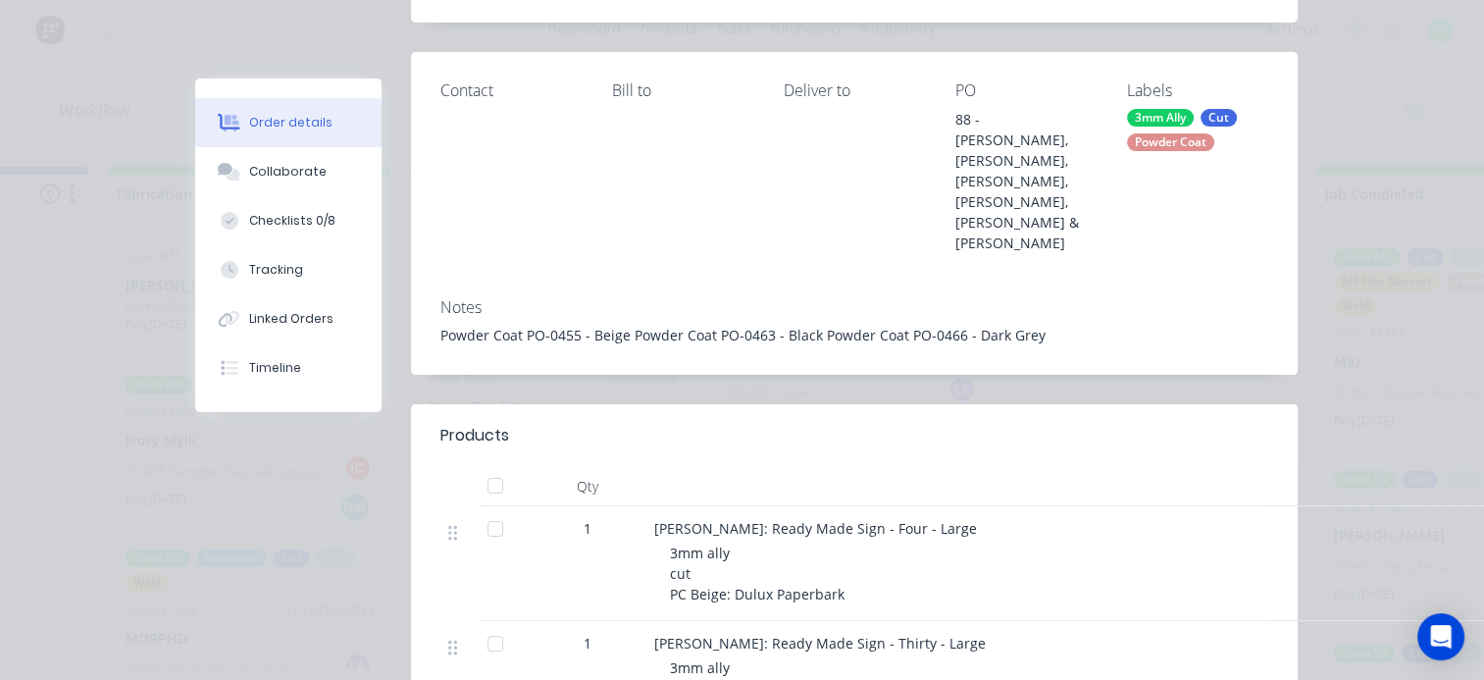
scroll to position [294, 0]
click at [295, 159] on button "Collaborate" at bounding box center [288, 171] width 186 height 49
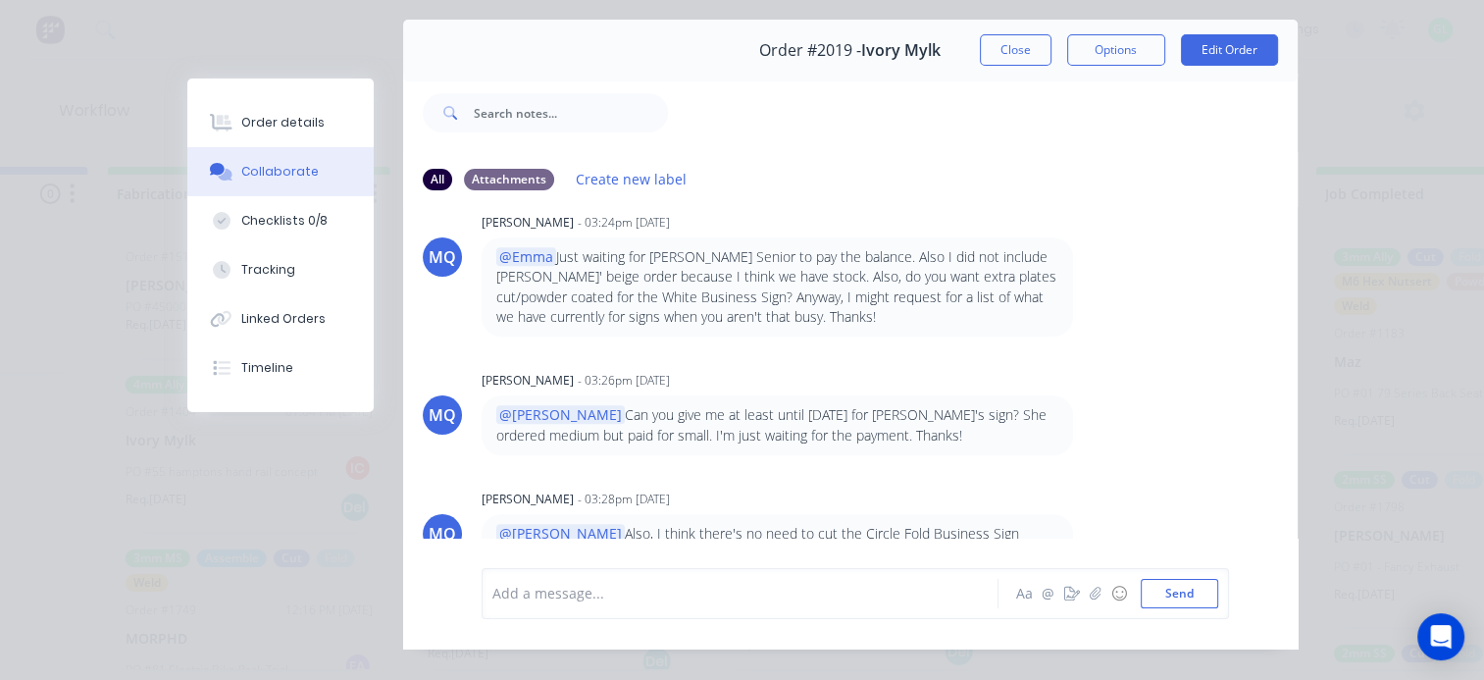
scroll to position [102, 0]
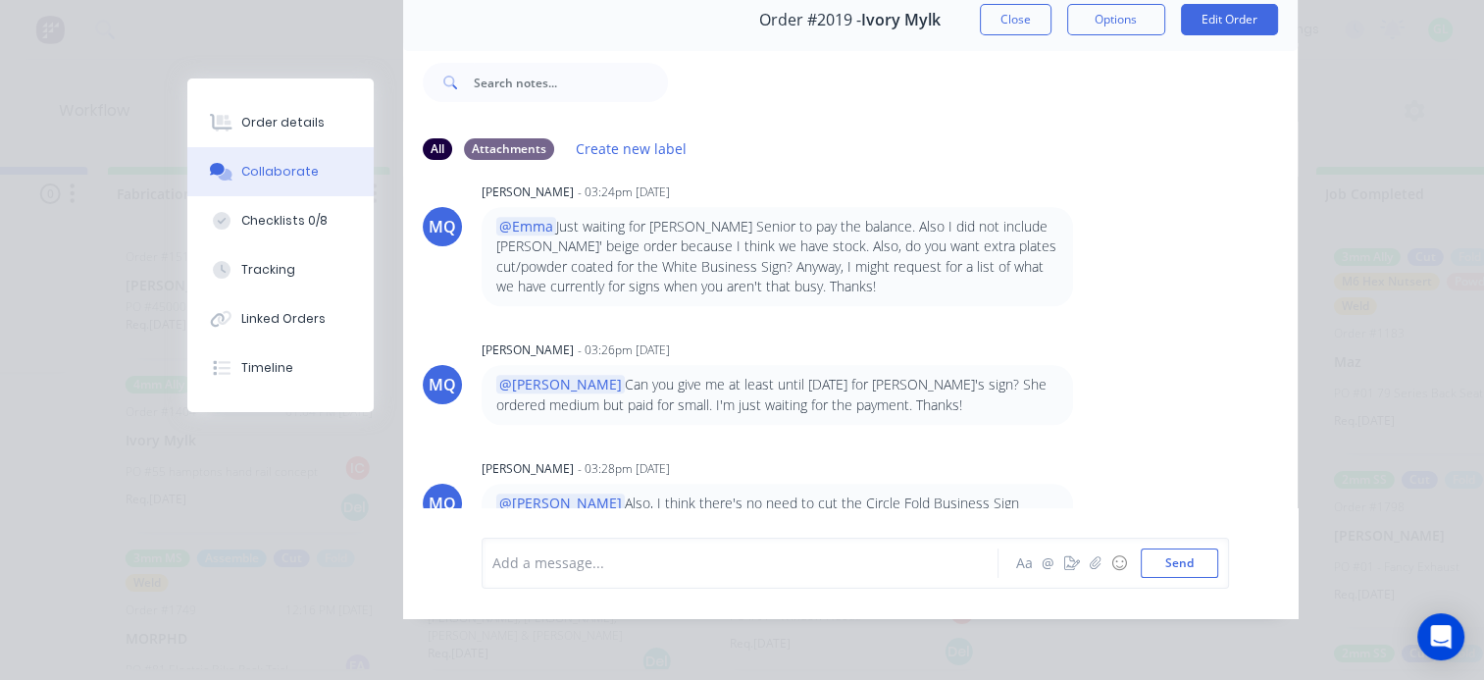
click at [590, 556] on div at bounding box center [745, 562] width 504 height 21
click at [724, 564] on span "Which #2 for [PERSON_NAME] are we going with?" at bounding box center [803, 562] width 325 height 19
click at [1184, 561] on button "Send" at bounding box center [1178, 562] width 77 height 29
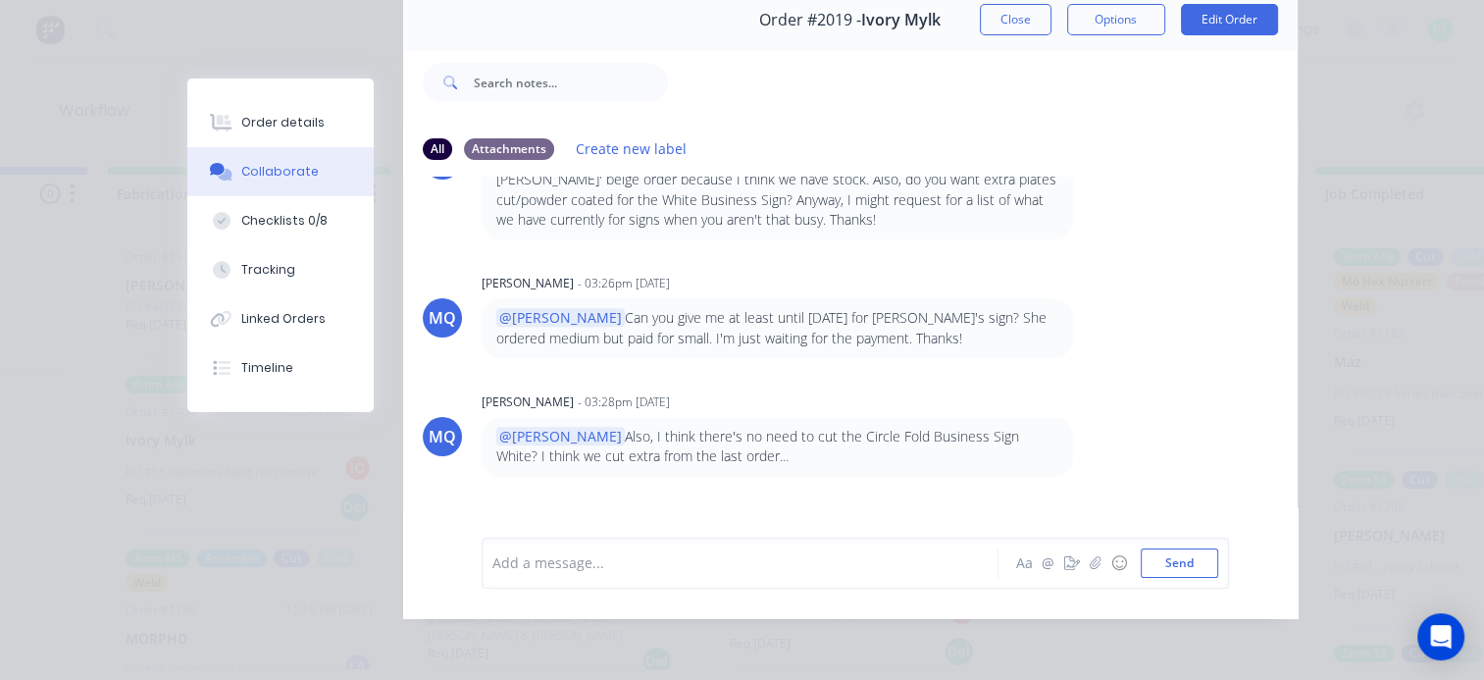
scroll to position [1480, 0]
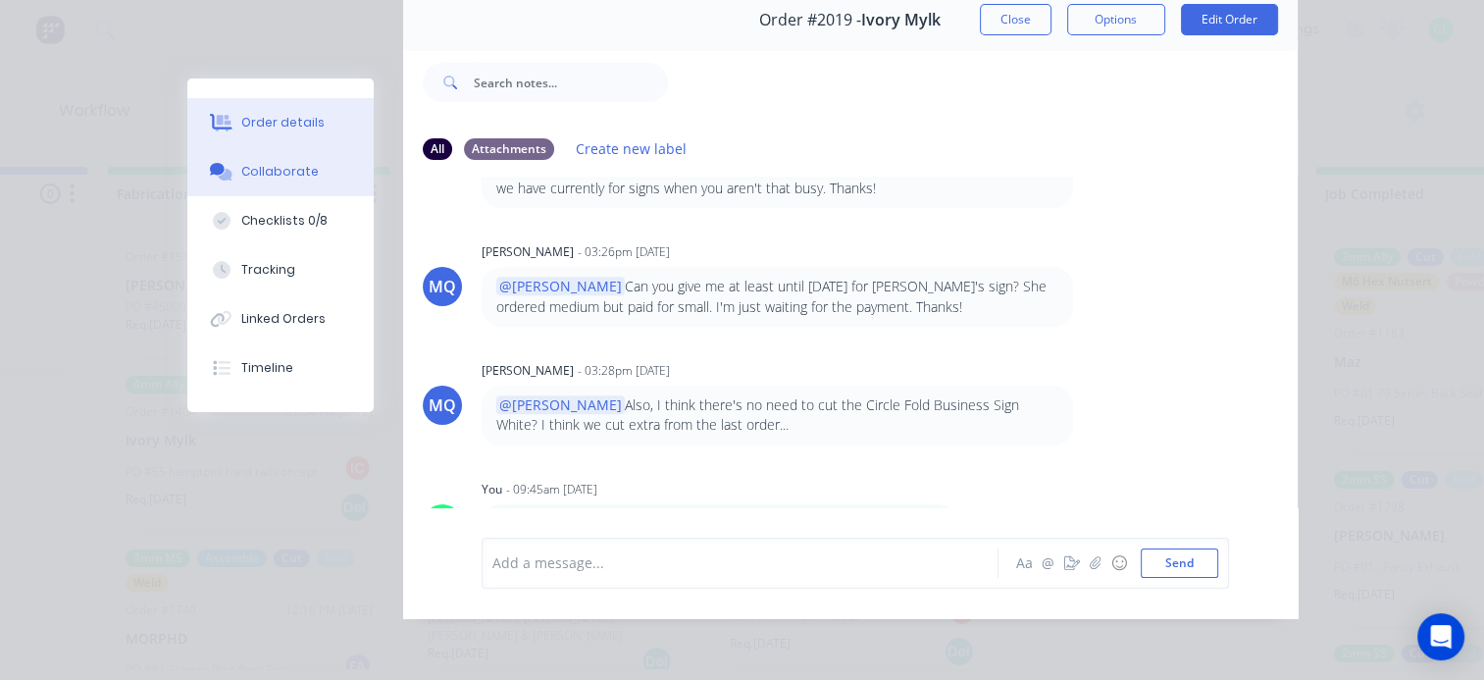
click at [301, 115] on div "Order details" at bounding box center [282, 123] width 83 height 18
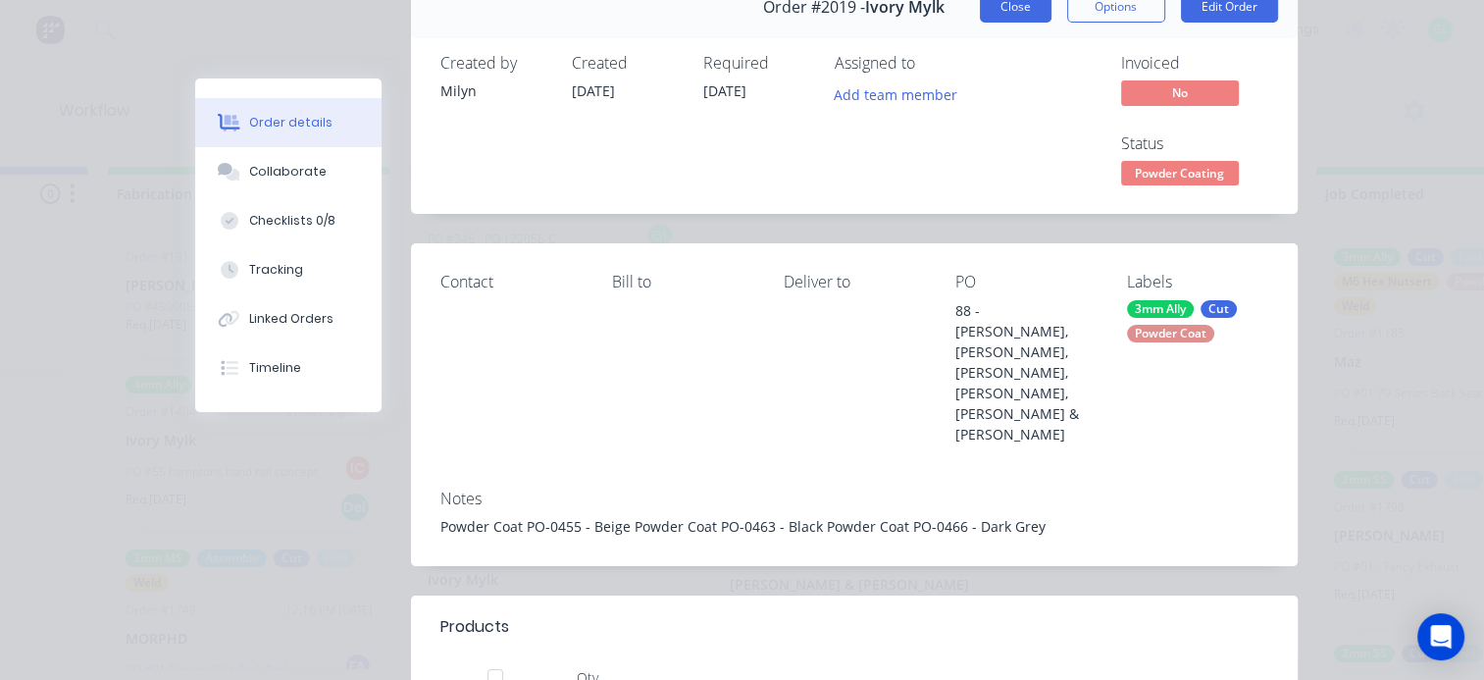
click at [998, 14] on button "Close" at bounding box center [1016, 6] width 72 height 31
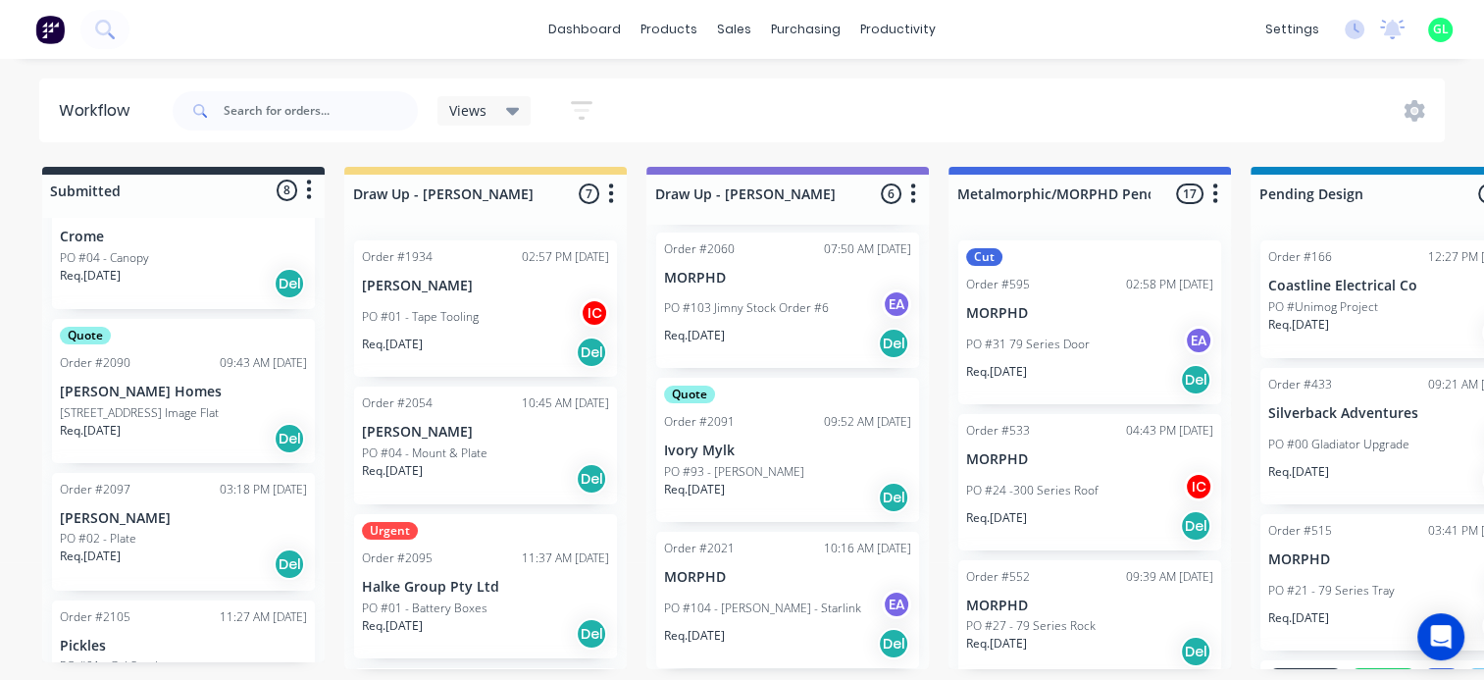
scroll to position [600, 0]
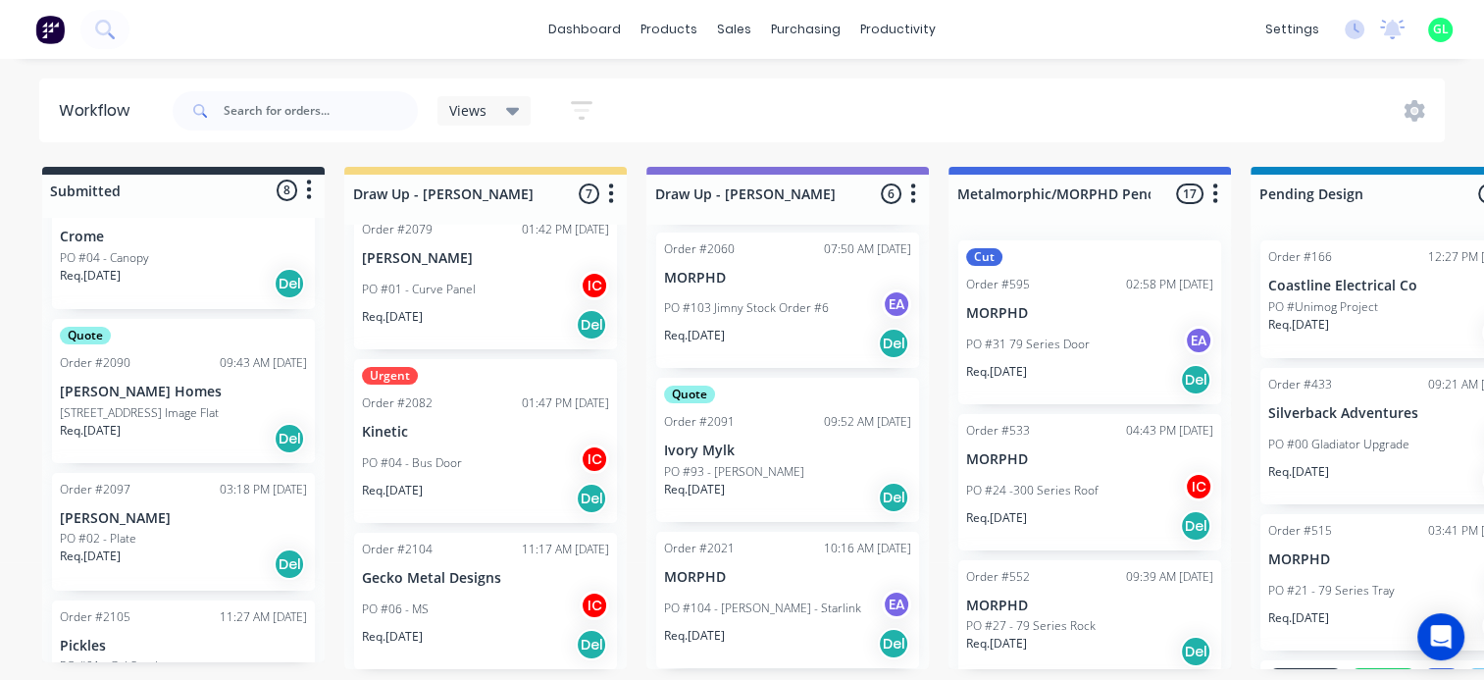
click at [521, 630] on div "Req. [DATE] Del" at bounding box center [485, 644] width 247 height 33
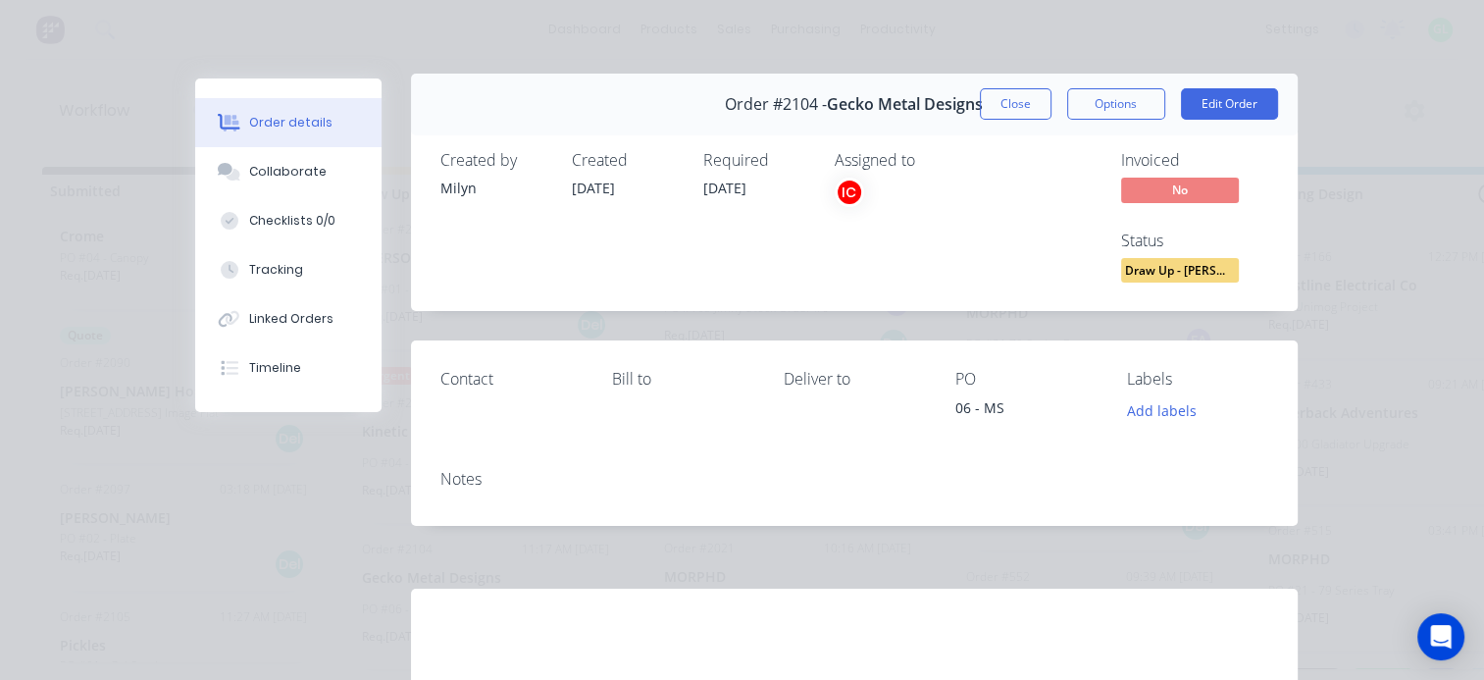
scroll to position [0, 0]
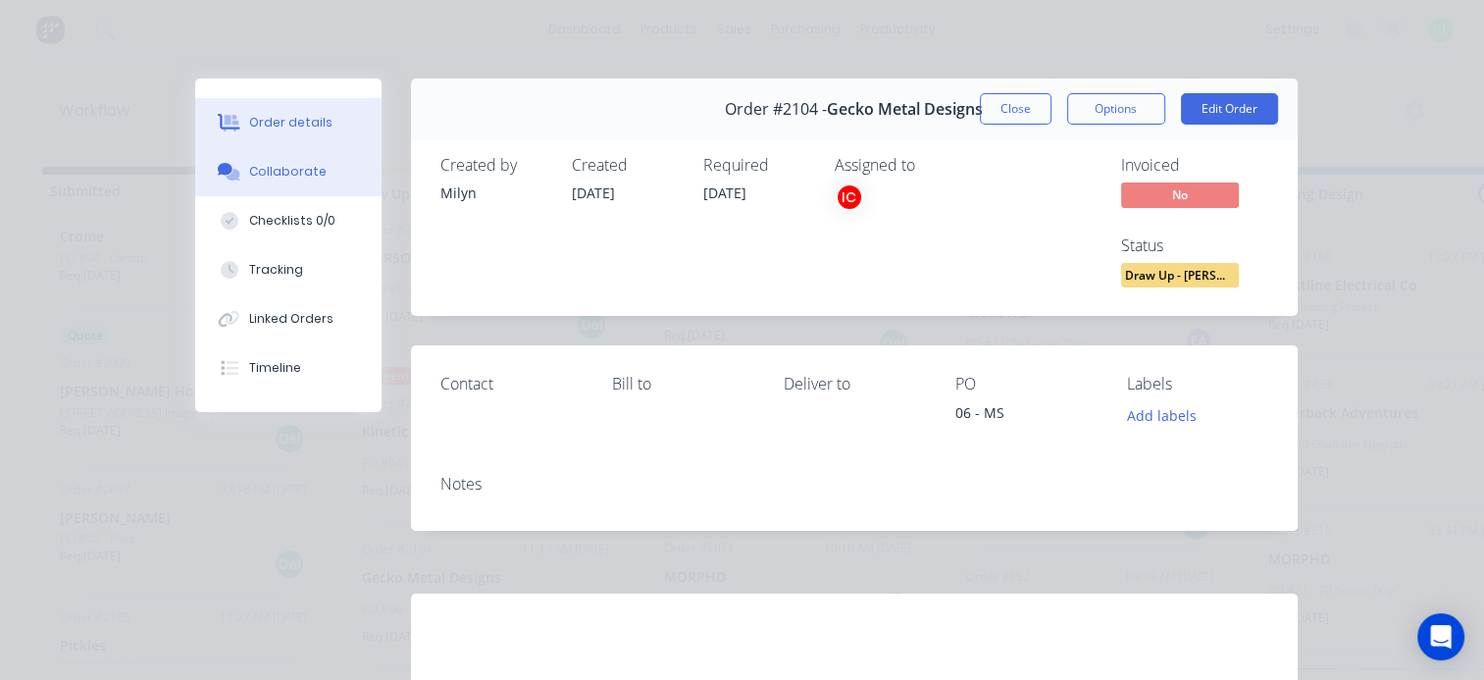
click at [305, 167] on div "Collaborate" at bounding box center [287, 172] width 77 height 18
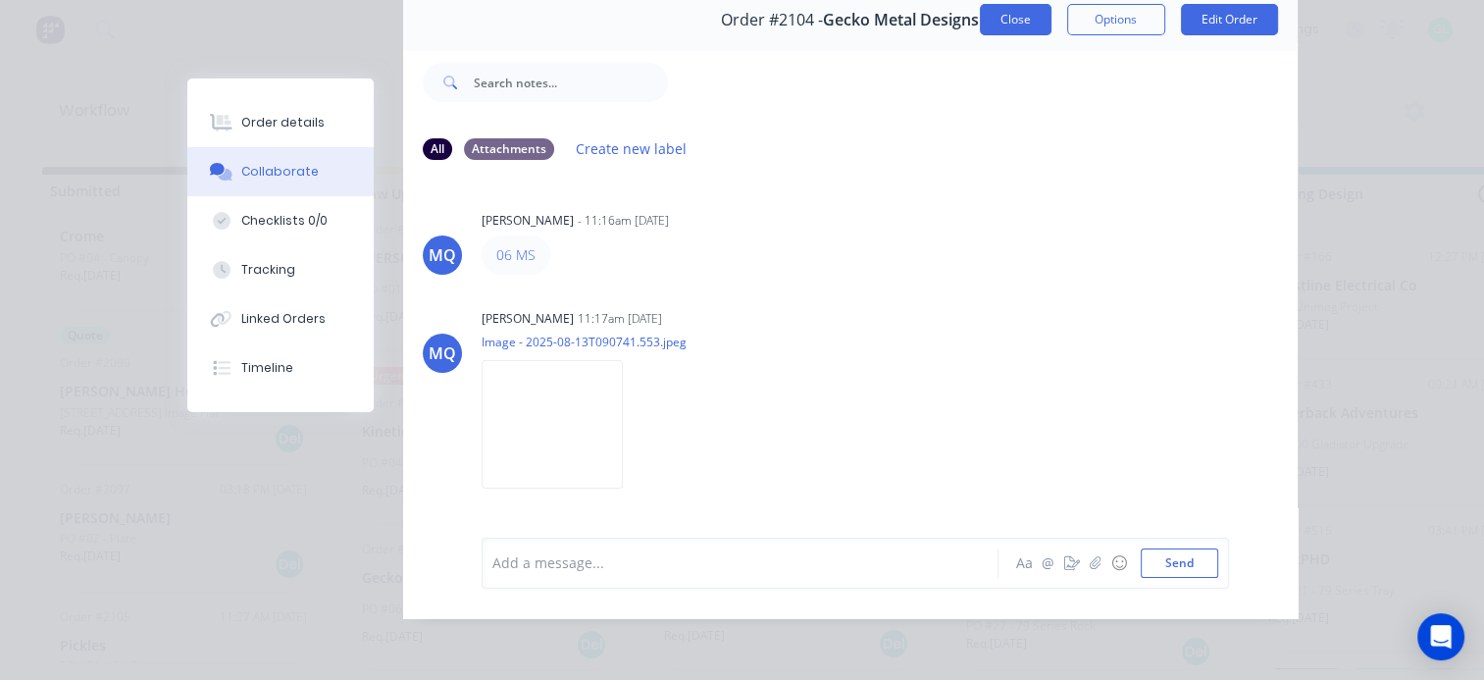
click at [1003, 8] on button "Close" at bounding box center [1016, 19] width 72 height 31
